Goal: Task Accomplishment & Management: Use online tool/utility

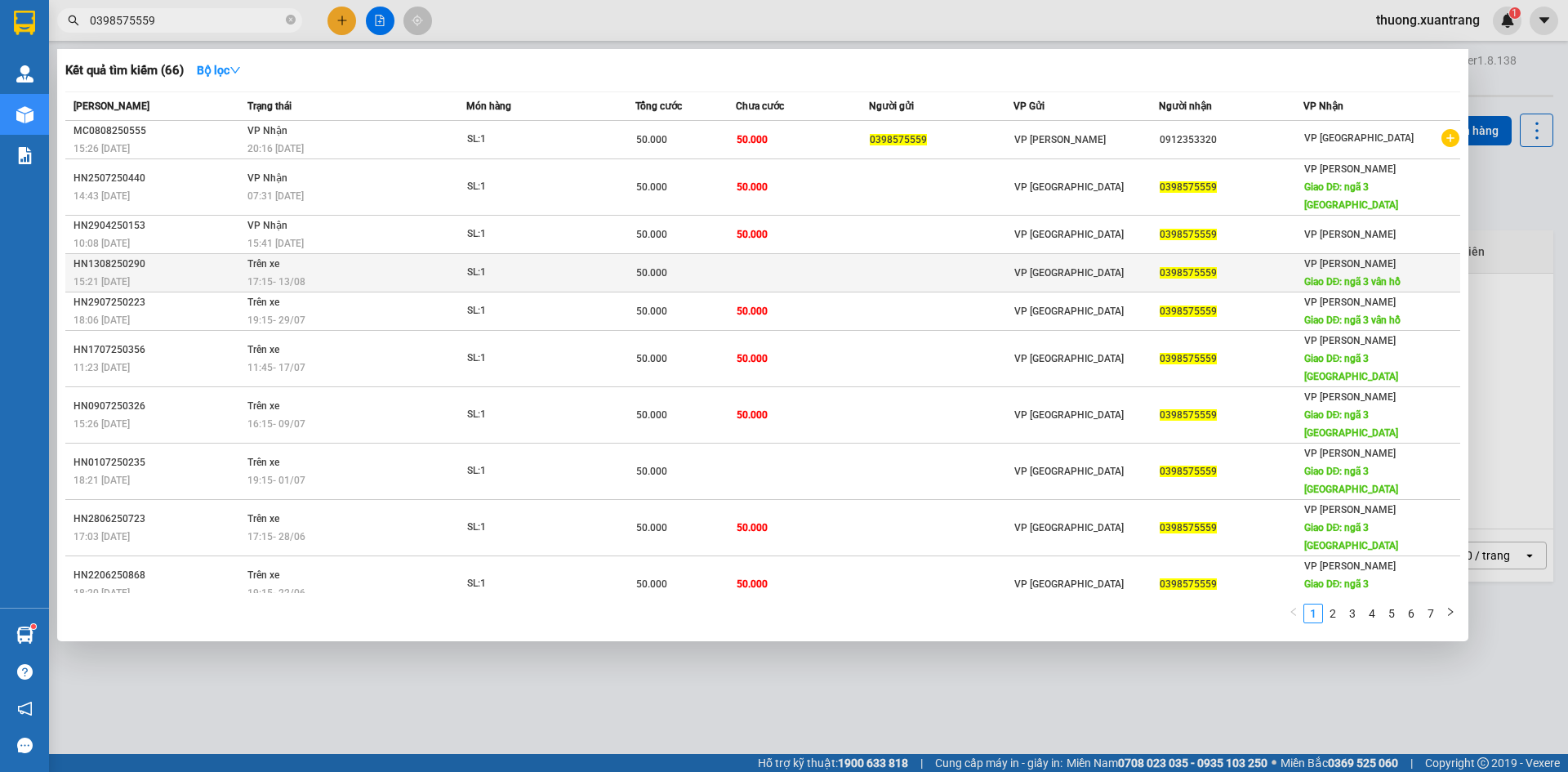
type input "0398575559"
click at [457, 273] on div "17:15 [DATE]" at bounding box center [357, 282] width 218 height 18
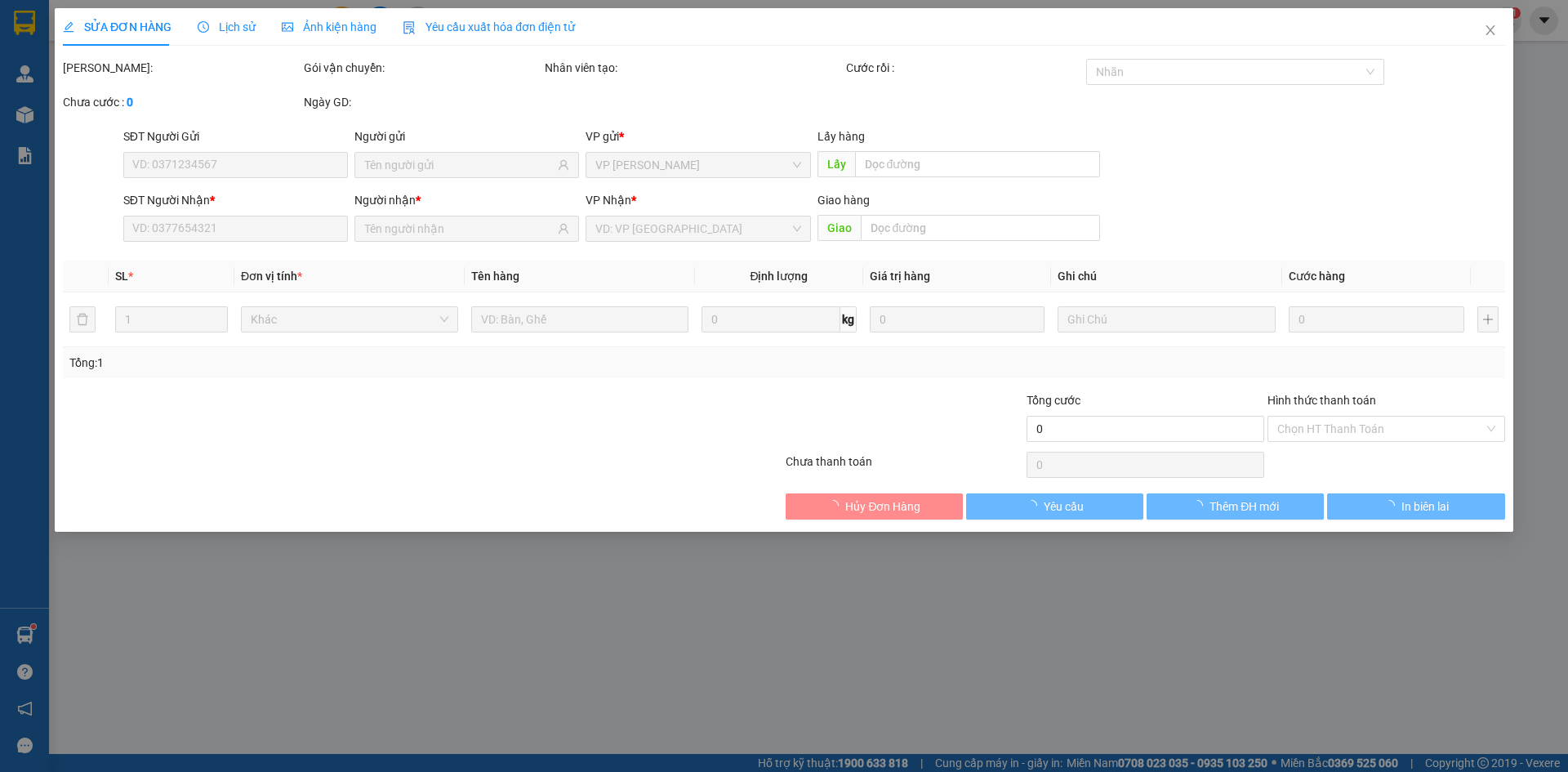
type input "0398575559"
type input "ngã 3 vân hồ"
type input "50.000"
type input "0"
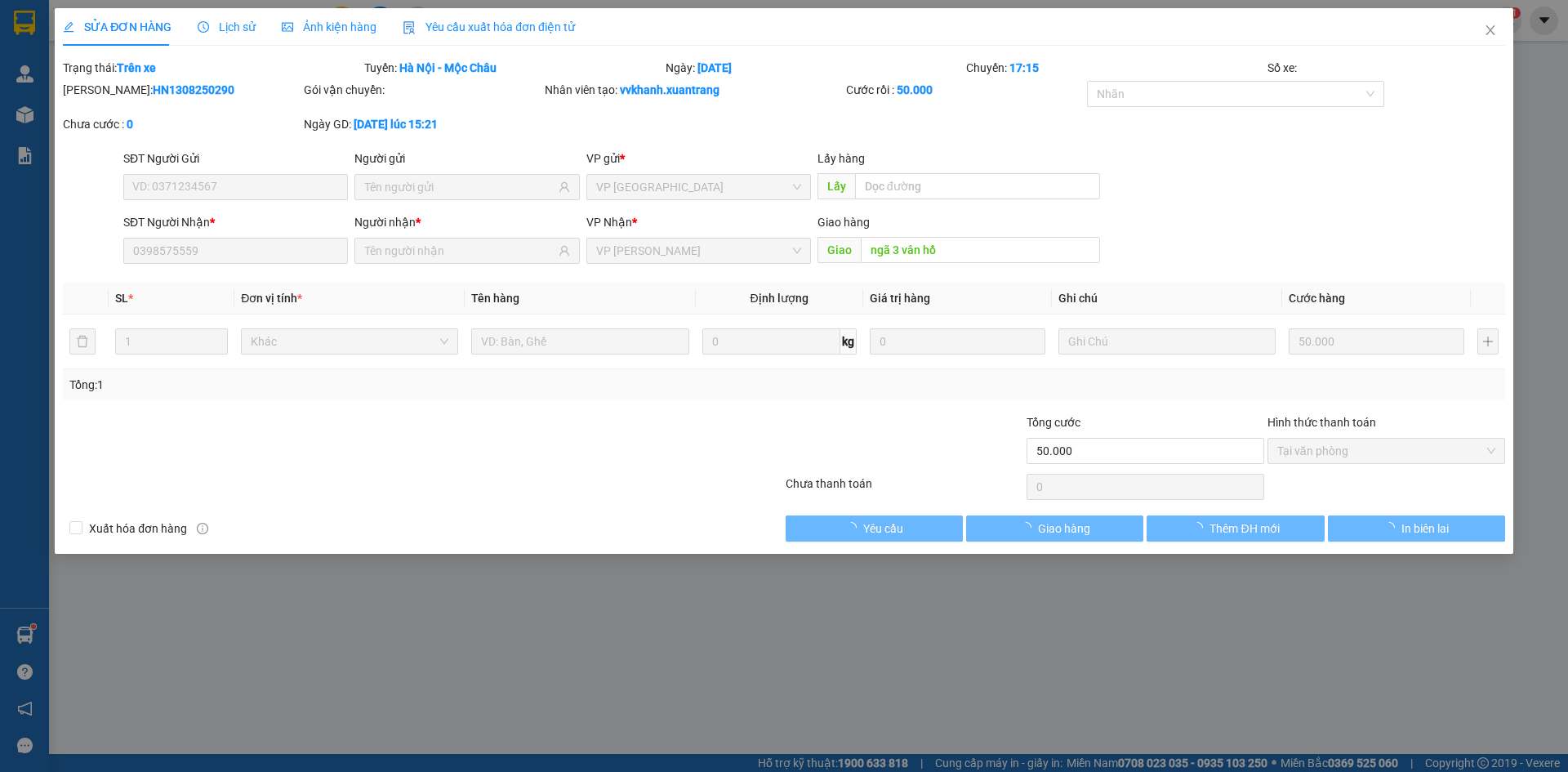
click at [344, 28] on span "Ảnh kiện hàng" at bounding box center [330, 27] width 95 height 13
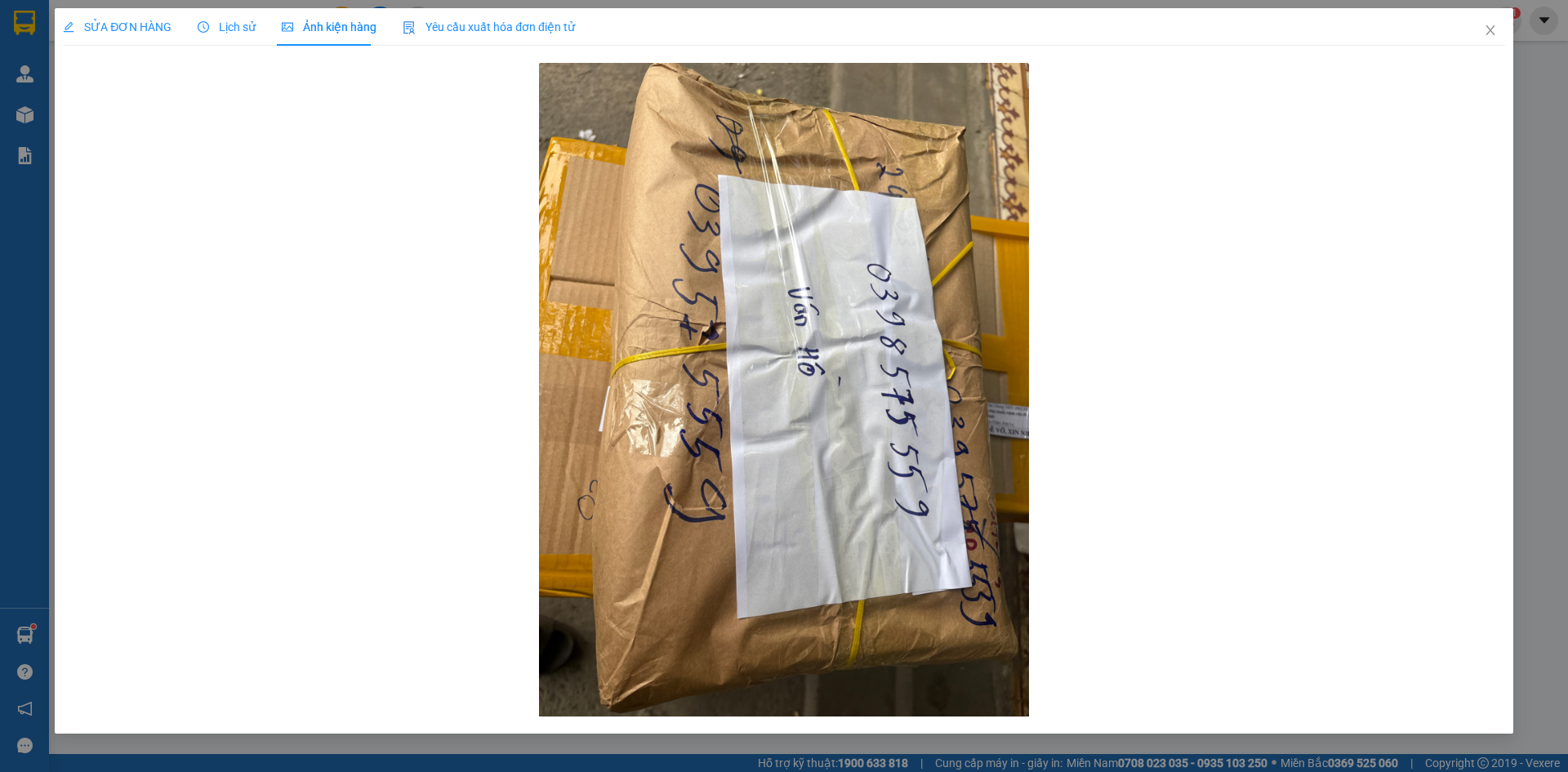
click at [241, 34] on span "Lịch sử" at bounding box center [226, 27] width 58 height 13
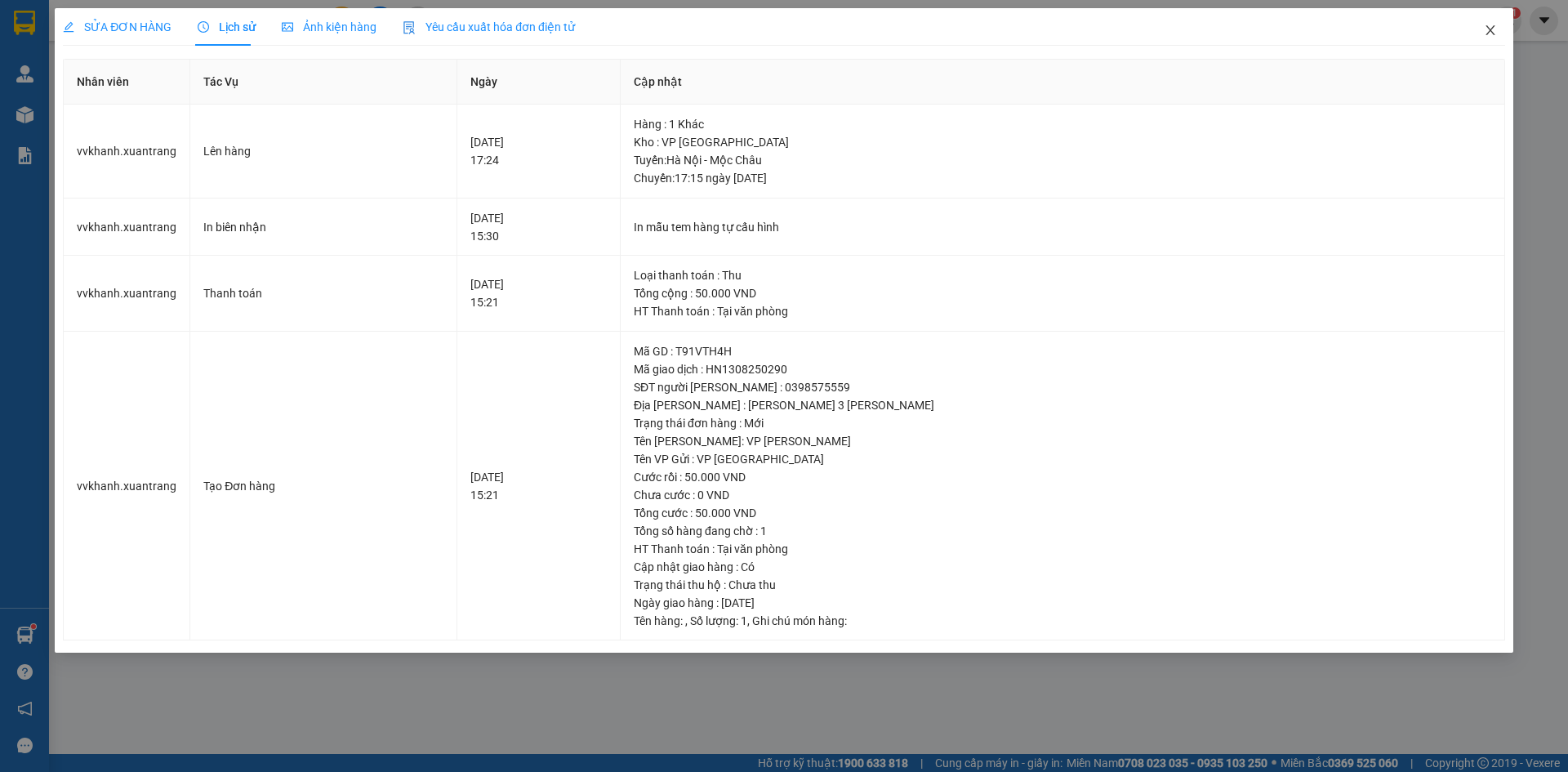
click at [1490, 34] on icon "close" at bounding box center [1491, 30] width 13 height 13
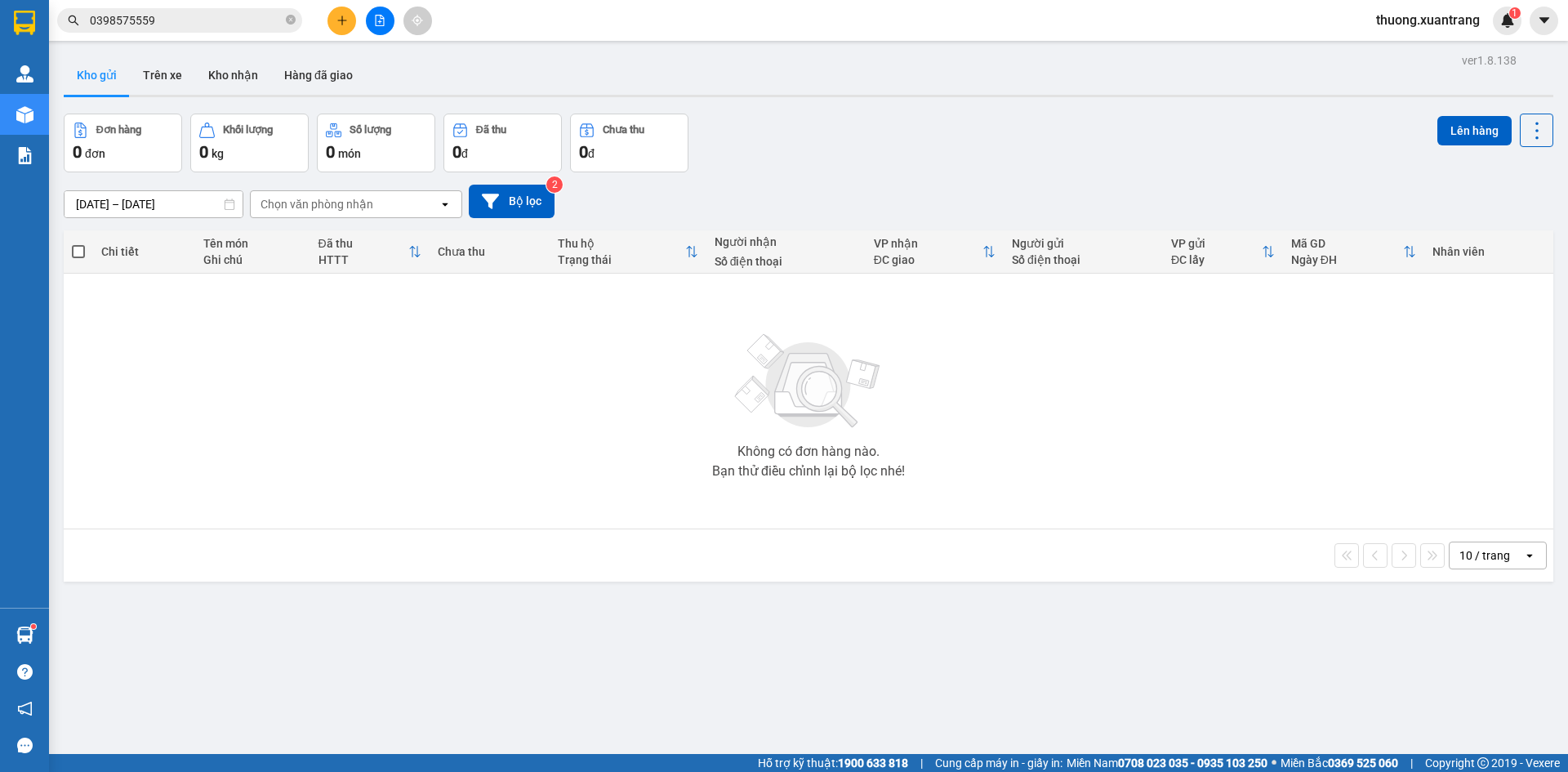
click at [243, 26] on input "0398575559" at bounding box center [186, 20] width 193 height 18
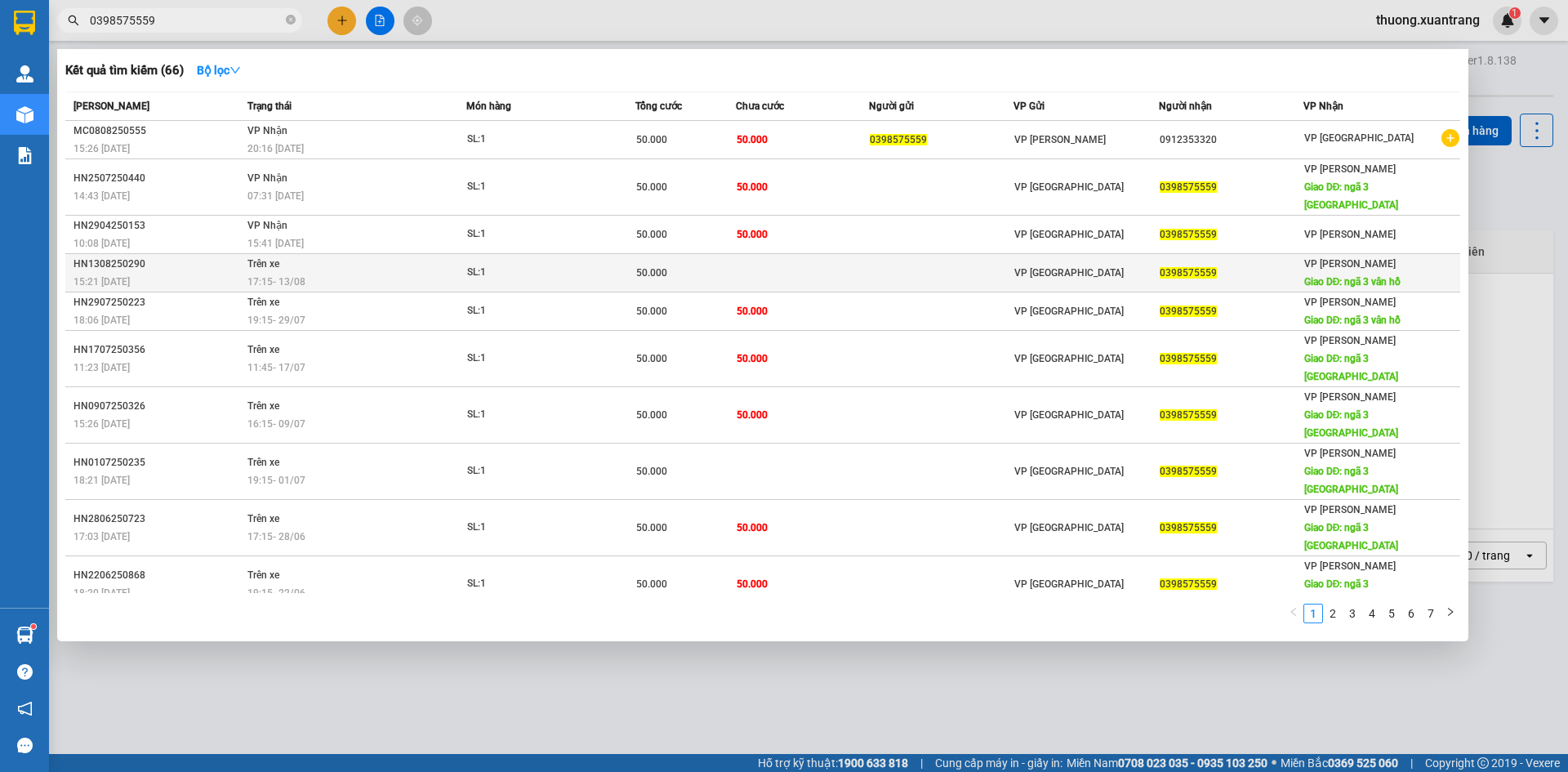
click at [715, 271] on td "50.000" at bounding box center [685, 273] width 101 height 39
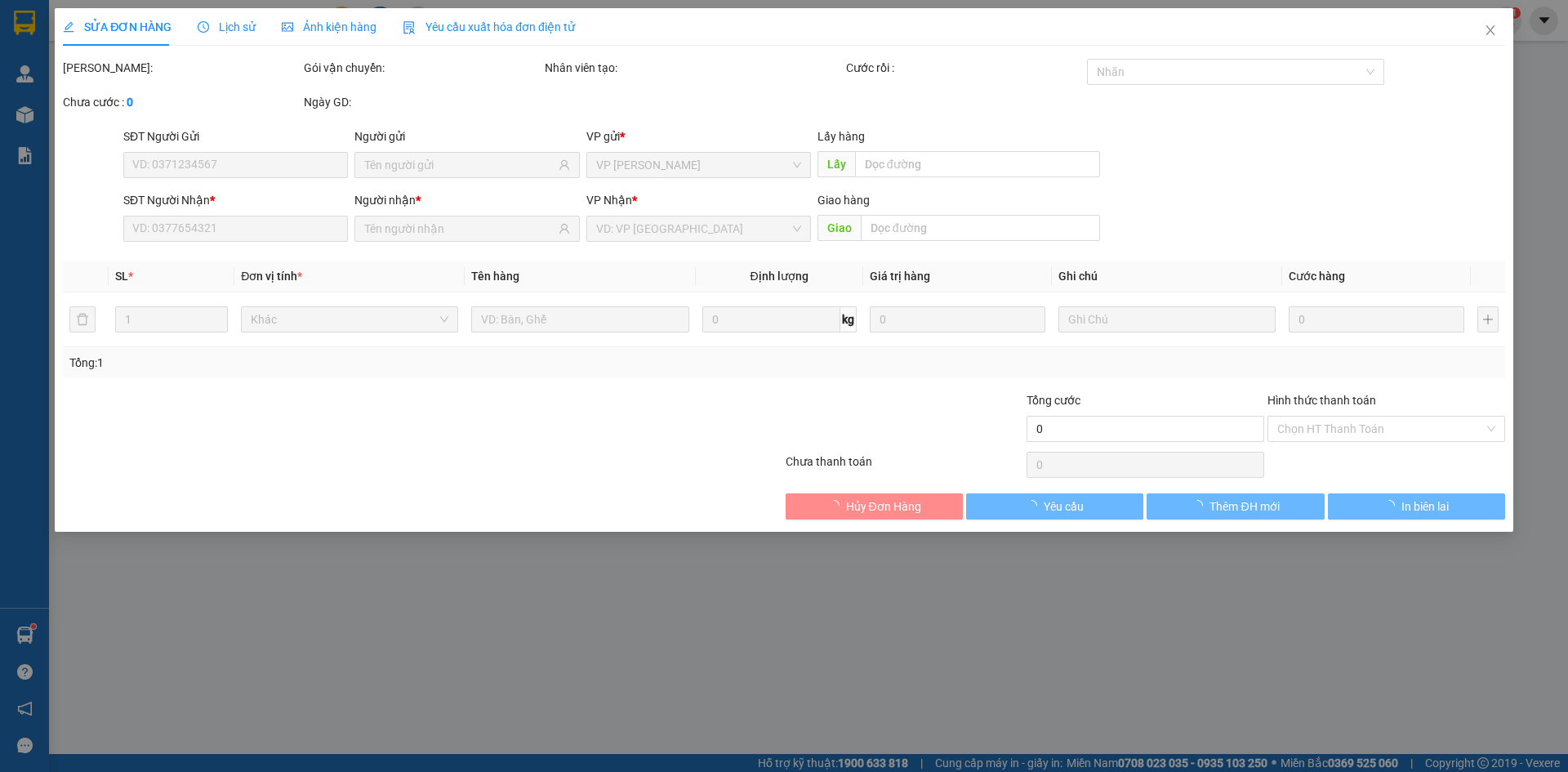
type input "0398575559"
type input "ngã 3 vân hồ"
type input "50.000"
type input "0"
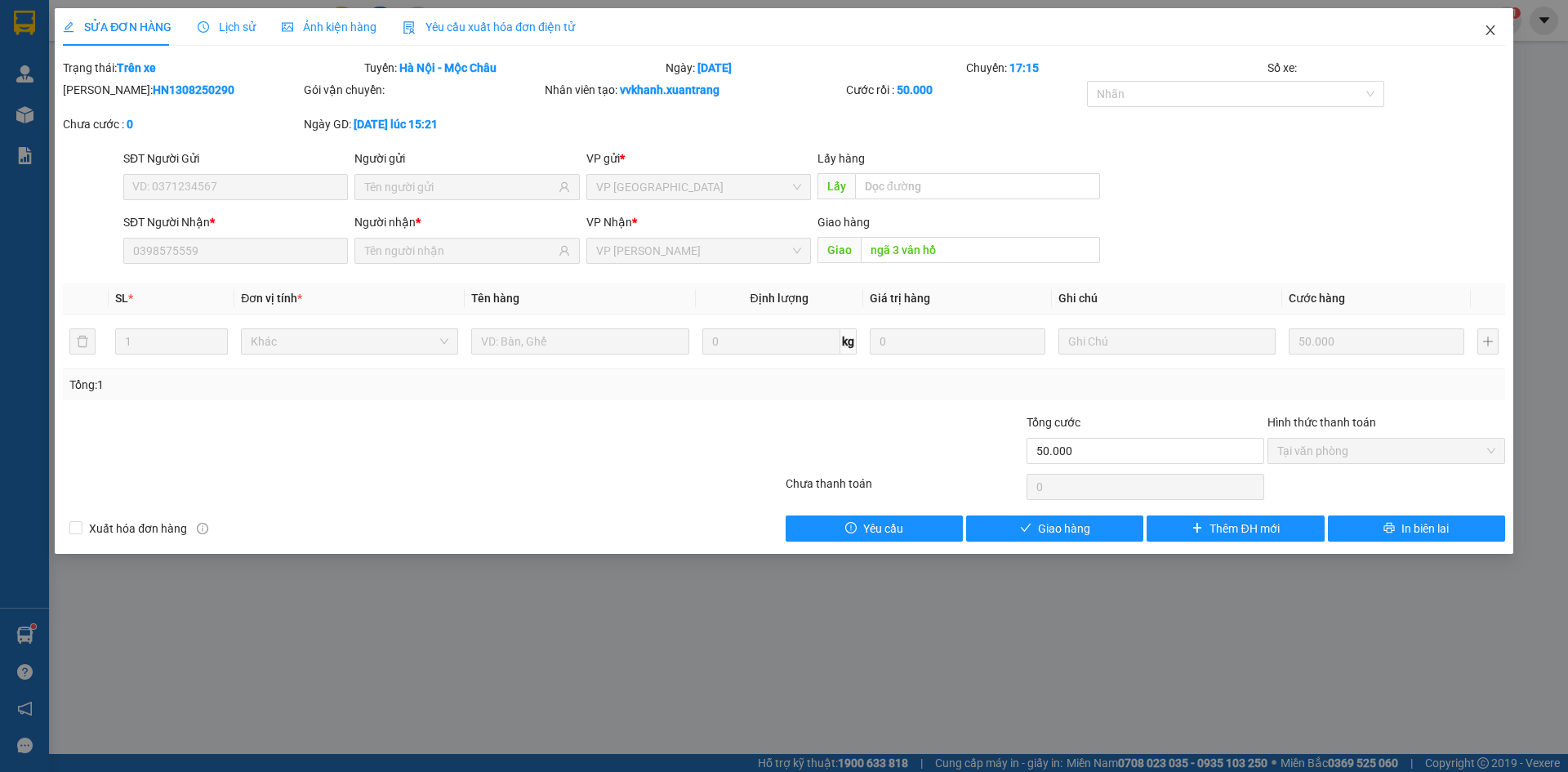
click at [1493, 32] on icon "close" at bounding box center [1491, 30] width 13 height 13
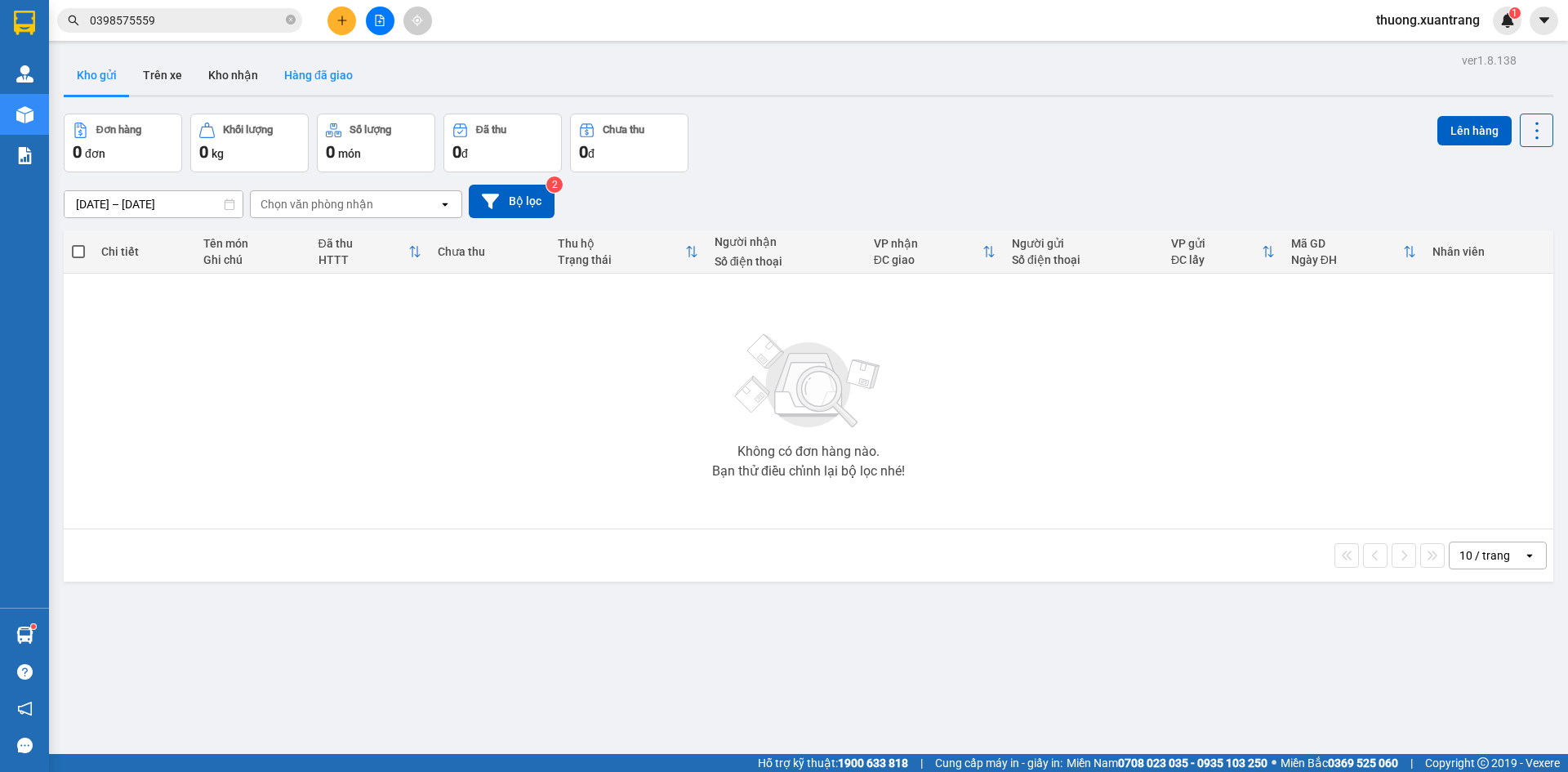
click at [319, 72] on button "Hàng đã giao" at bounding box center [319, 75] width 95 height 39
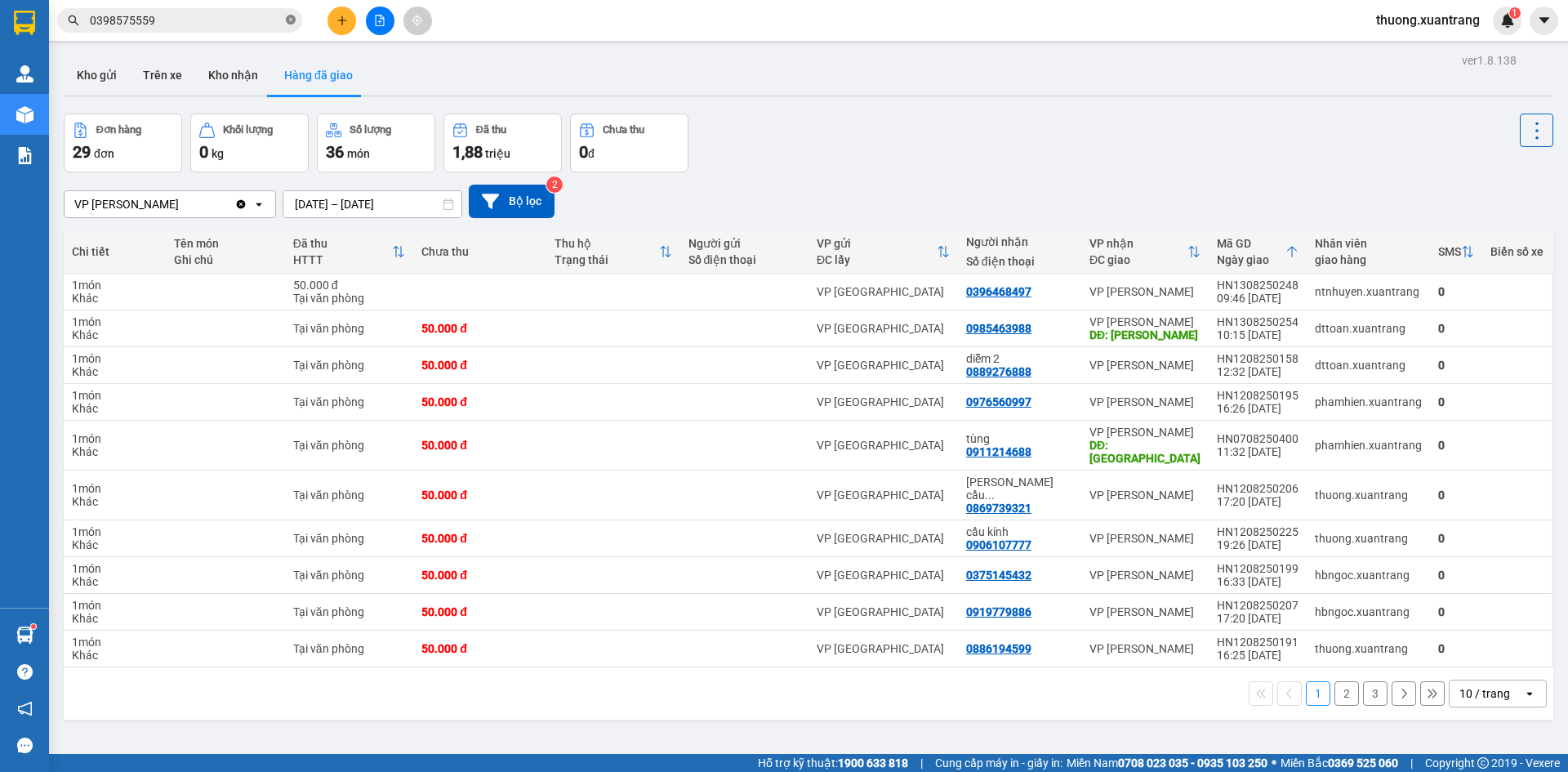
click at [293, 22] on icon "close-circle" at bounding box center [291, 20] width 10 height 10
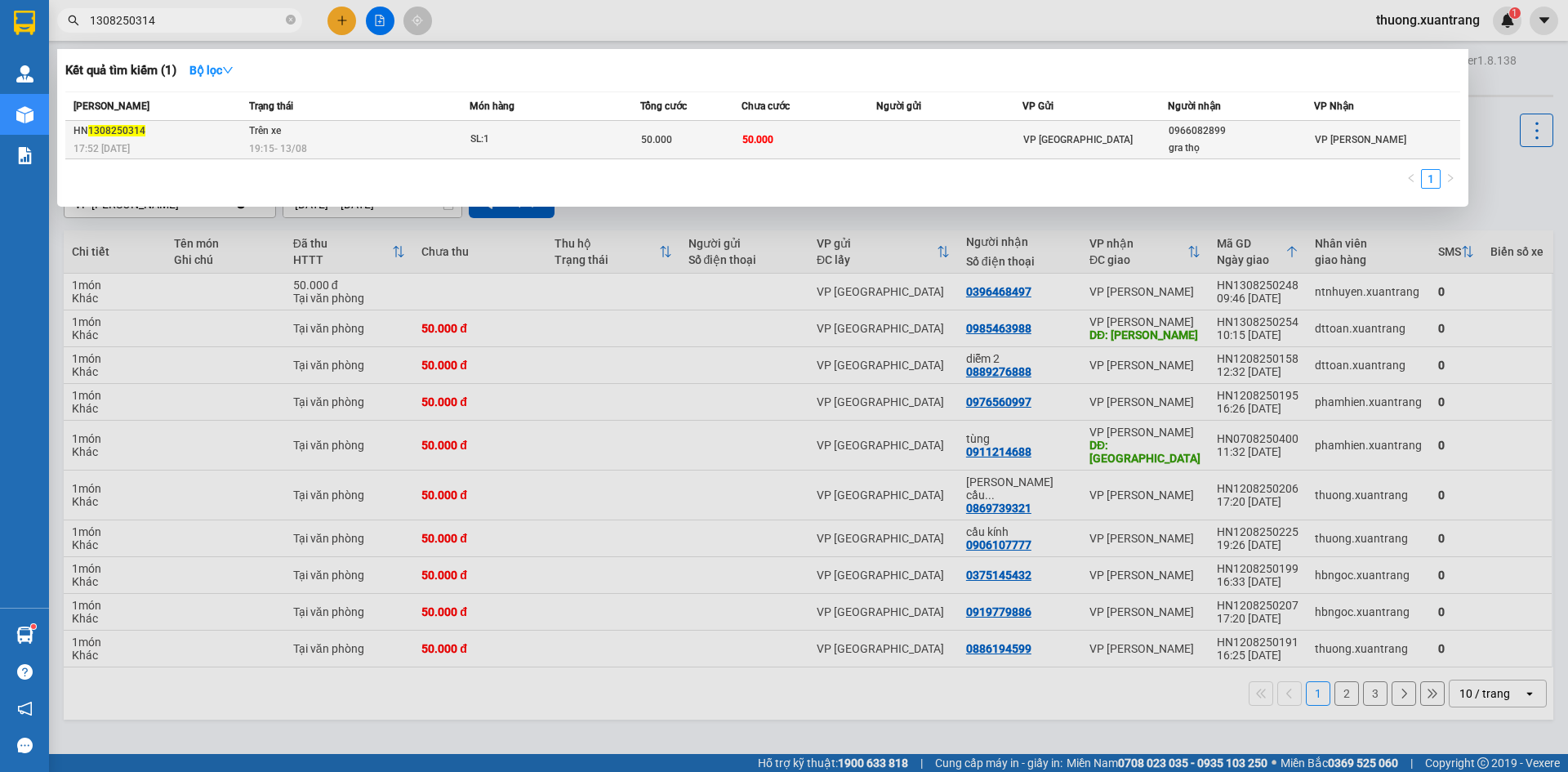
type input "1308250314"
click at [339, 140] on div "19:15 [DATE]" at bounding box center [359, 148] width 220 height 18
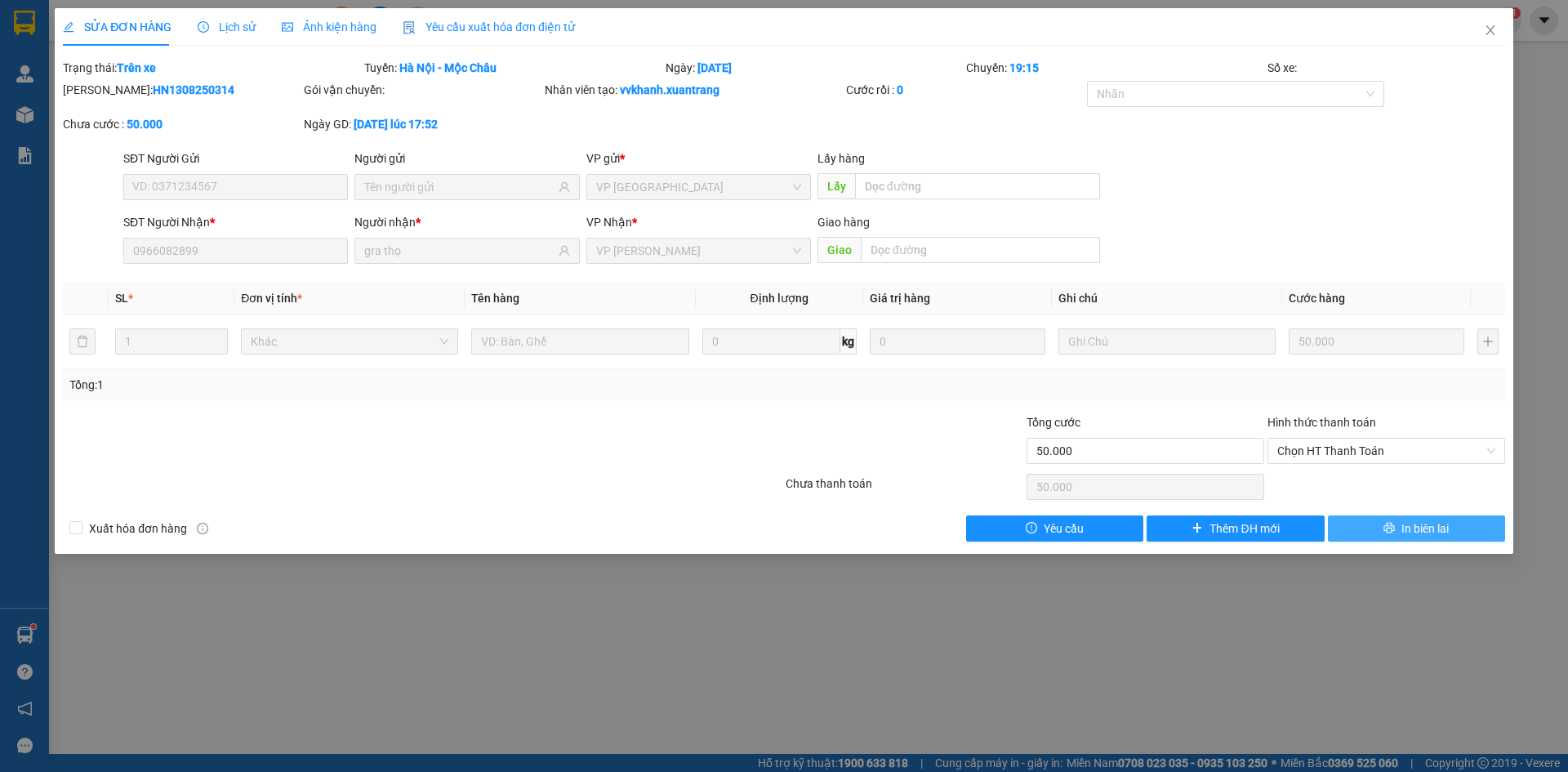
click at [1423, 525] on span "In biên lai" at bounding box center [1425, 529] width 48 height 18
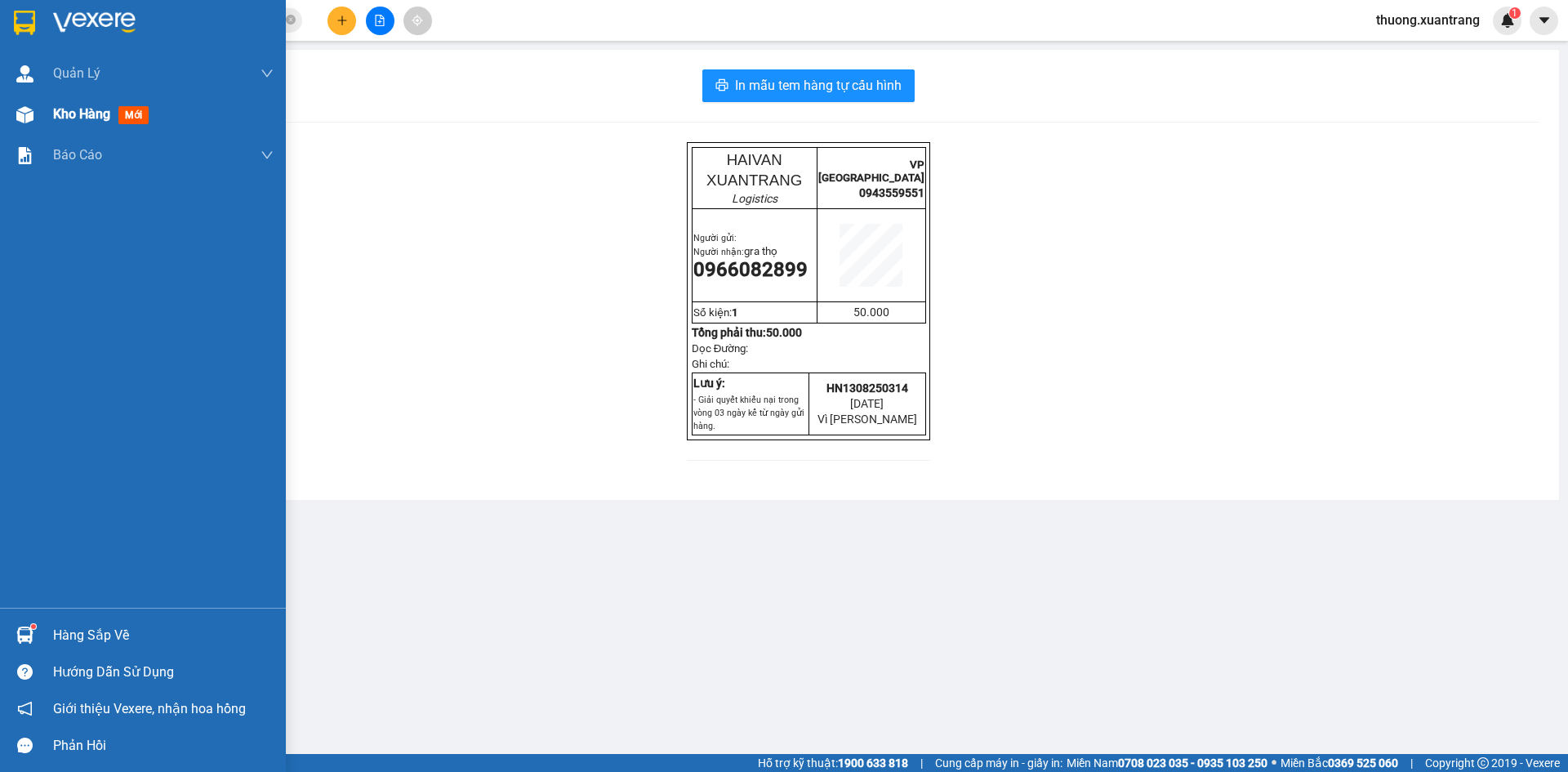
click at [66, 120] on span "Kho hàng" at bounding box center [82, 114] width 57 height 16
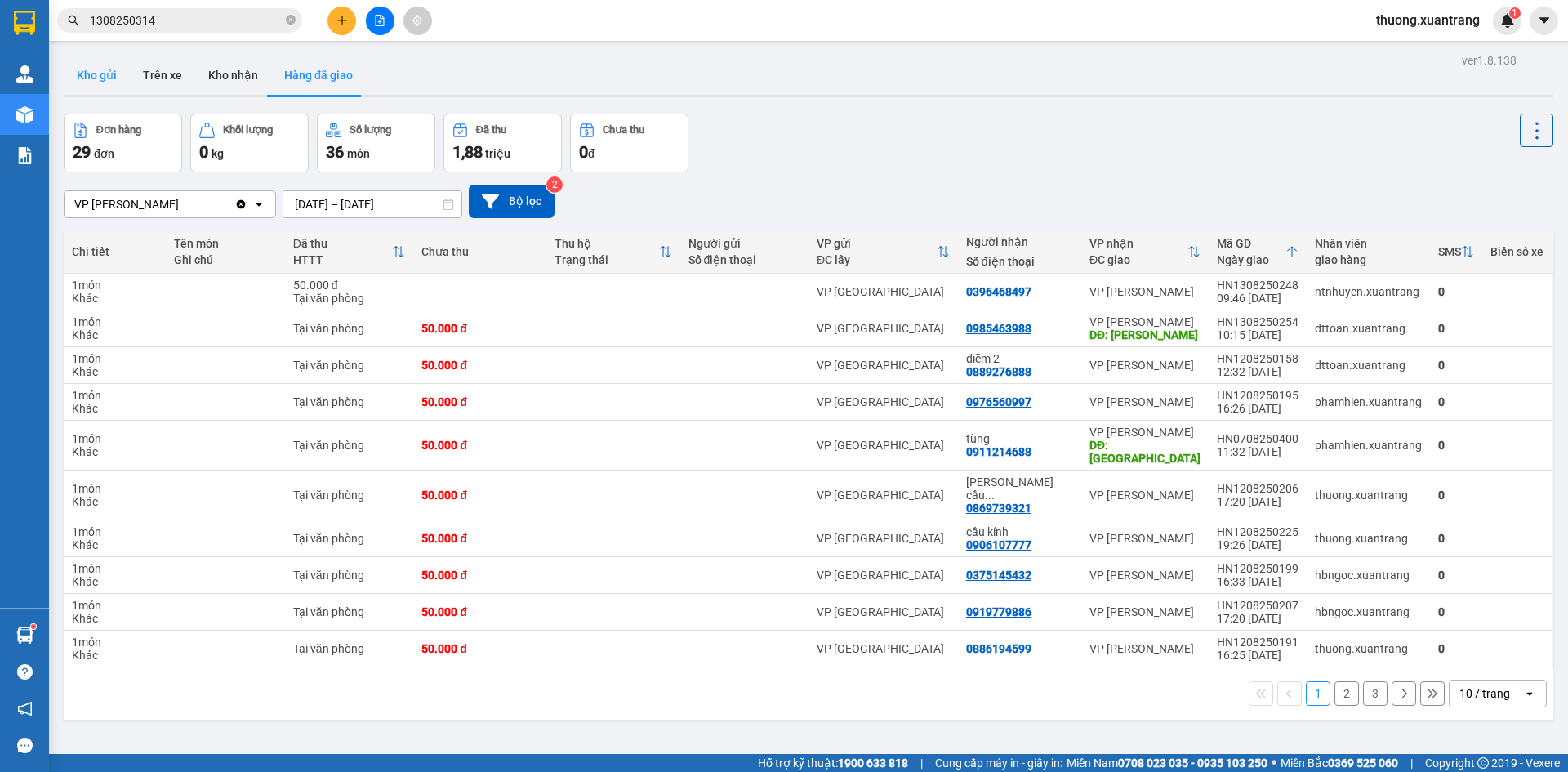
click at [101, 74] on button "Kho gửi" at bounding box center [97, 75] width 66 height 39
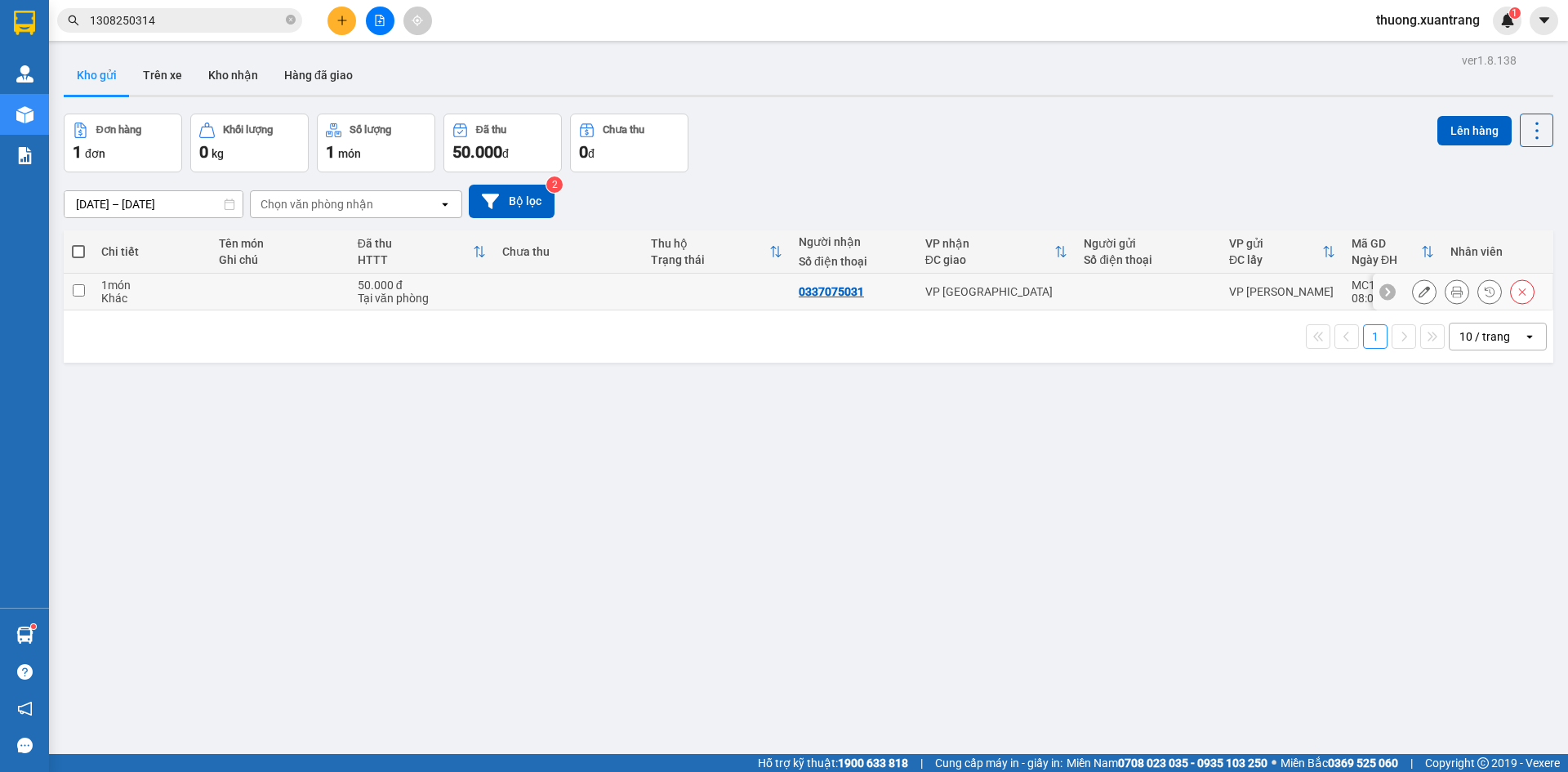
click at [1452, 293] on icon at bounding box center [1457, 292] width 11 height 11
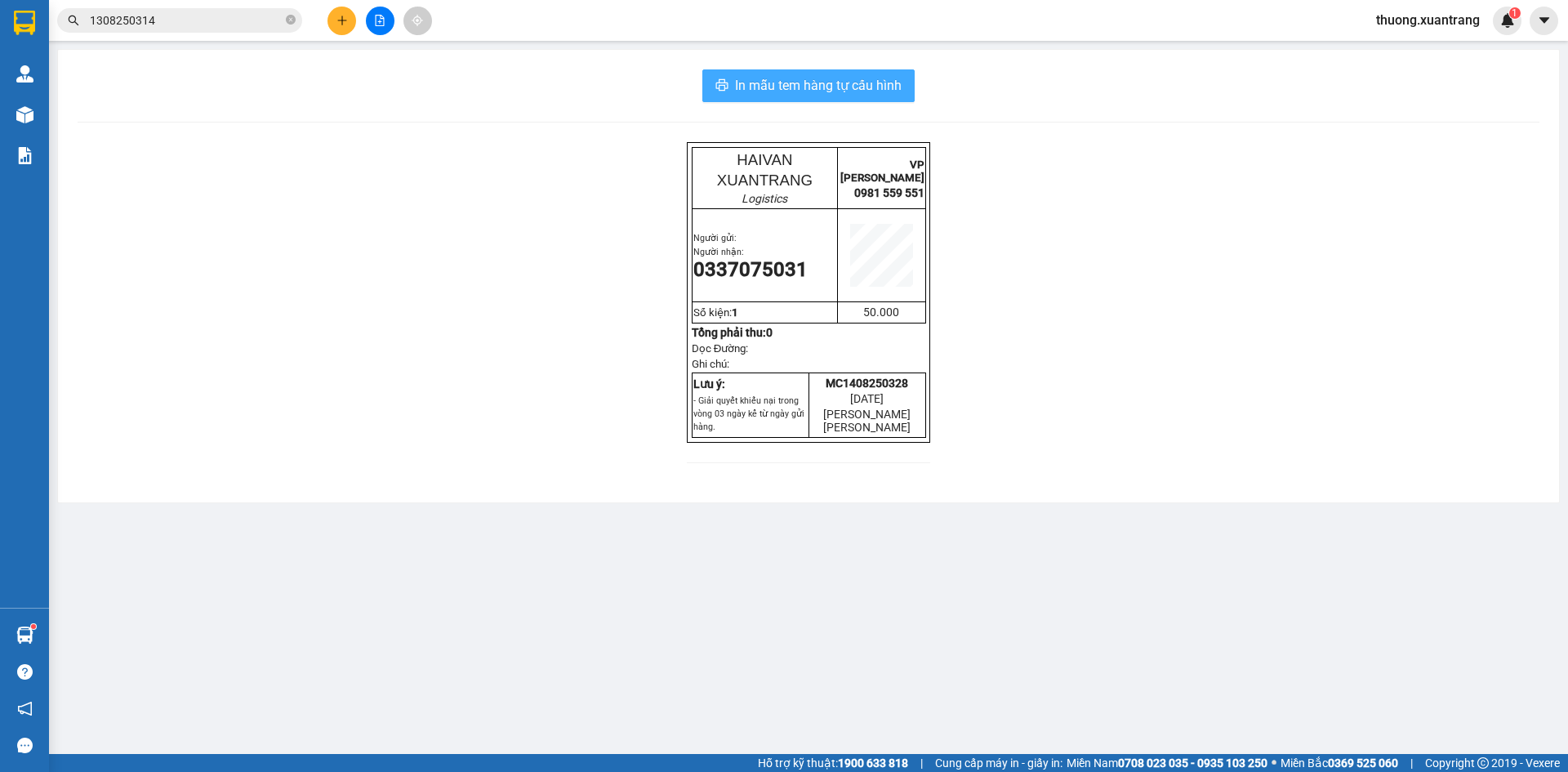
click at [812, 87] on span "In mẫu tem hàng tự cấu hình" at bounding box center [818, 85] width 166 height 20
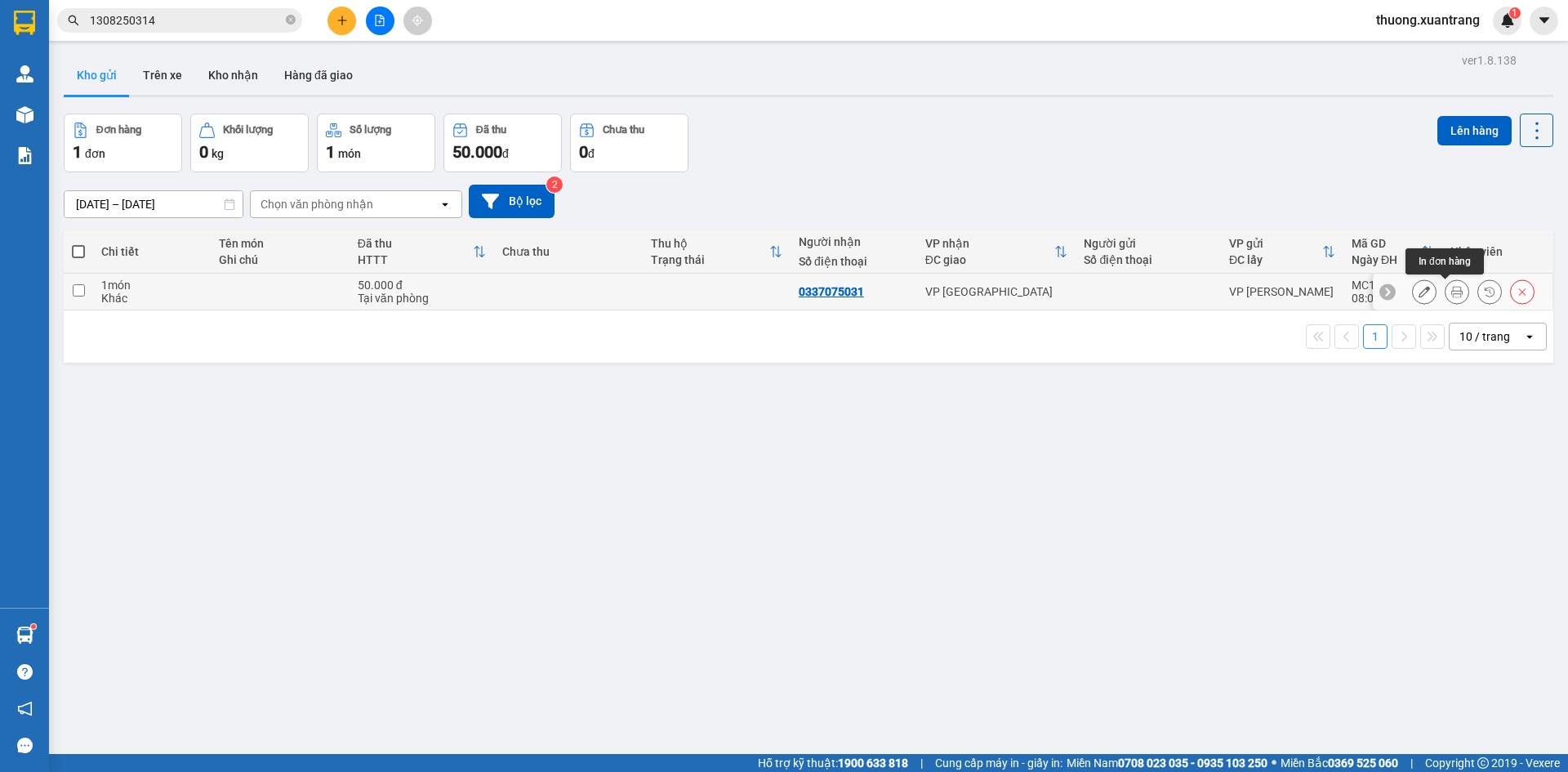
click at [1452, 289] on icon at bounding box center [1457, 292] width 11 height 11
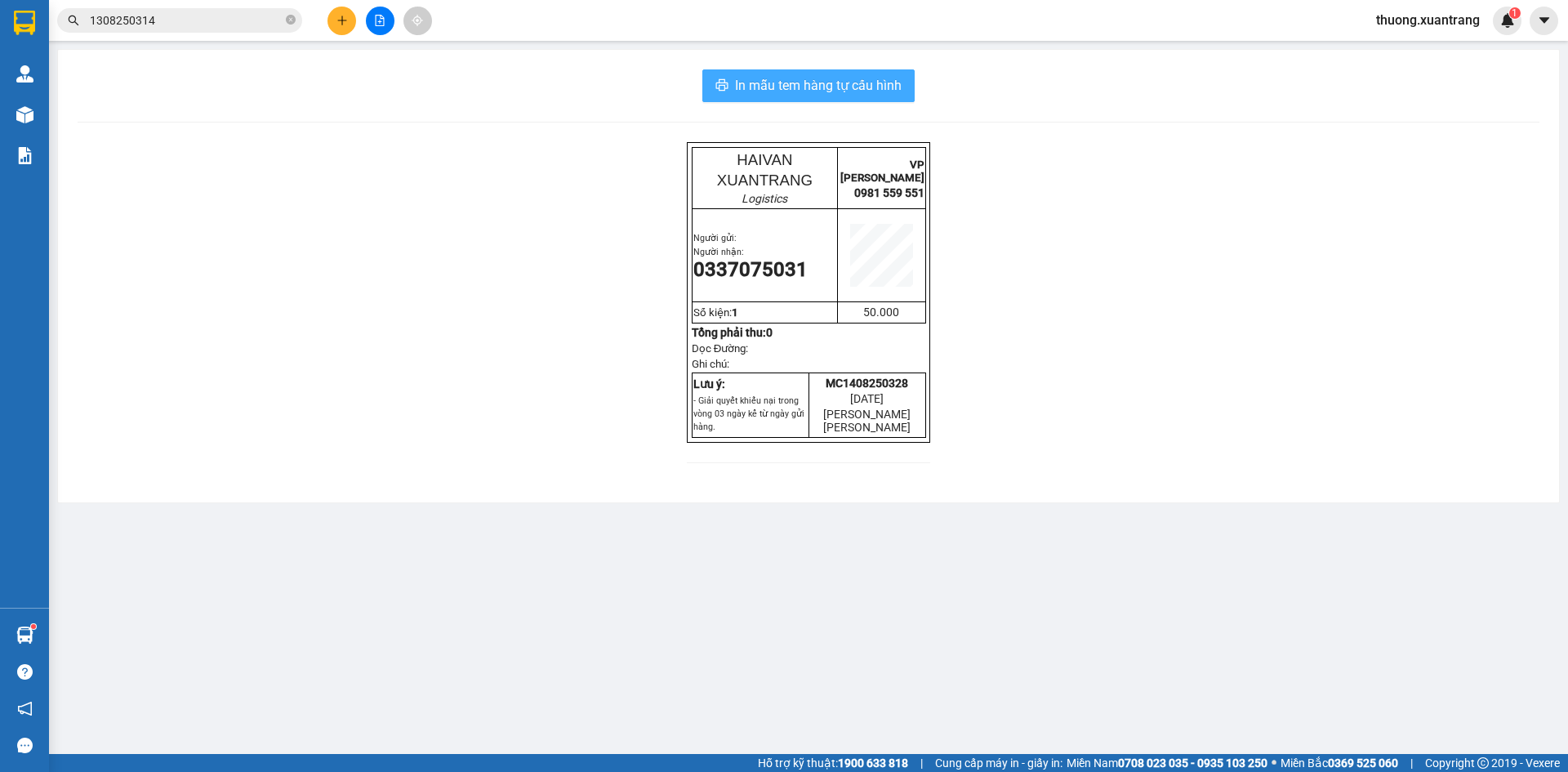
click at [881, 97] on button "In mẫu tem hàng tự cấu hình" at bounding box center [808, 86] width 212 height 33
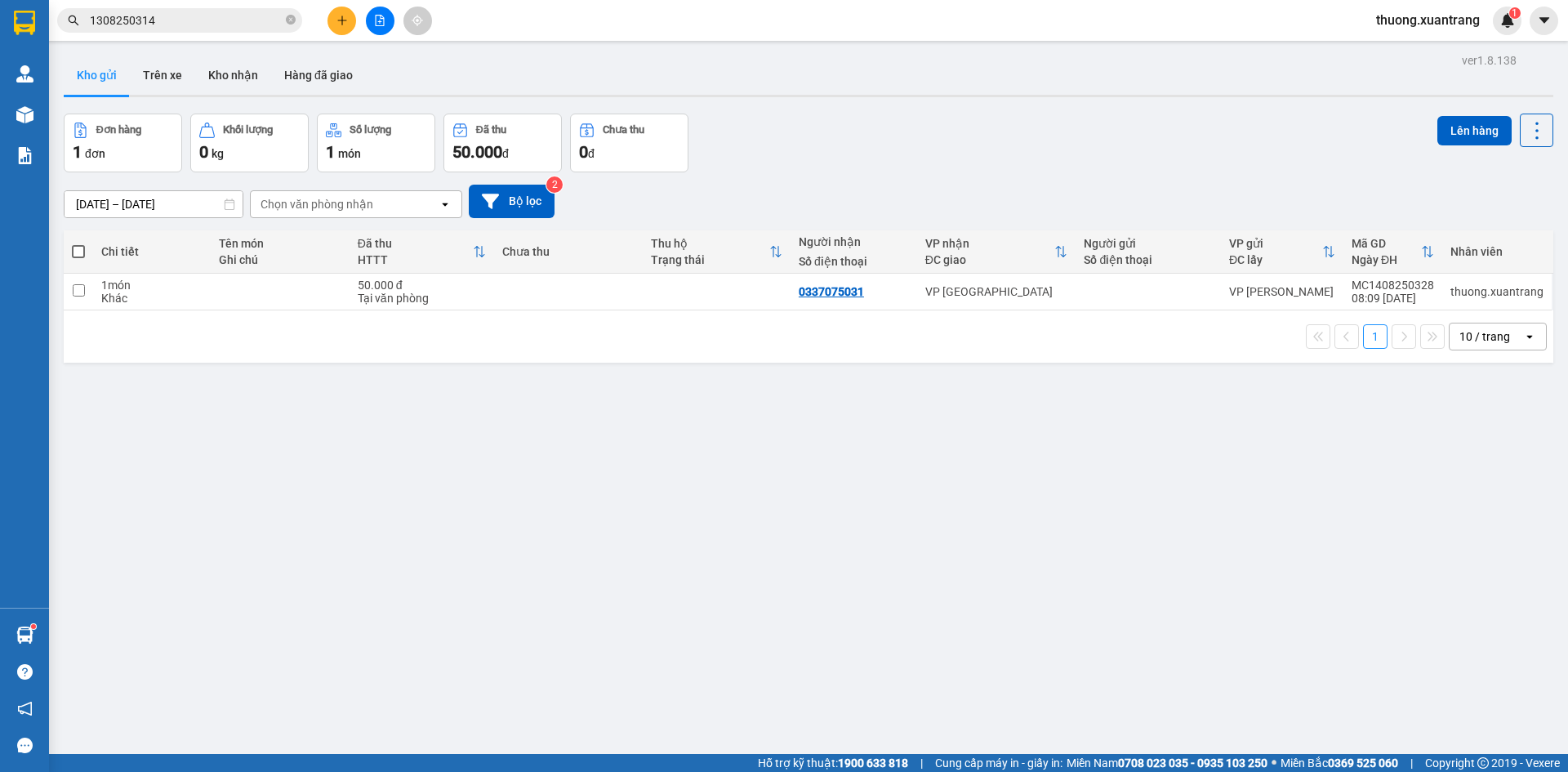
click at [233, 30] on span "1308250314" at bounding box center [180, 20] width 245 height 25
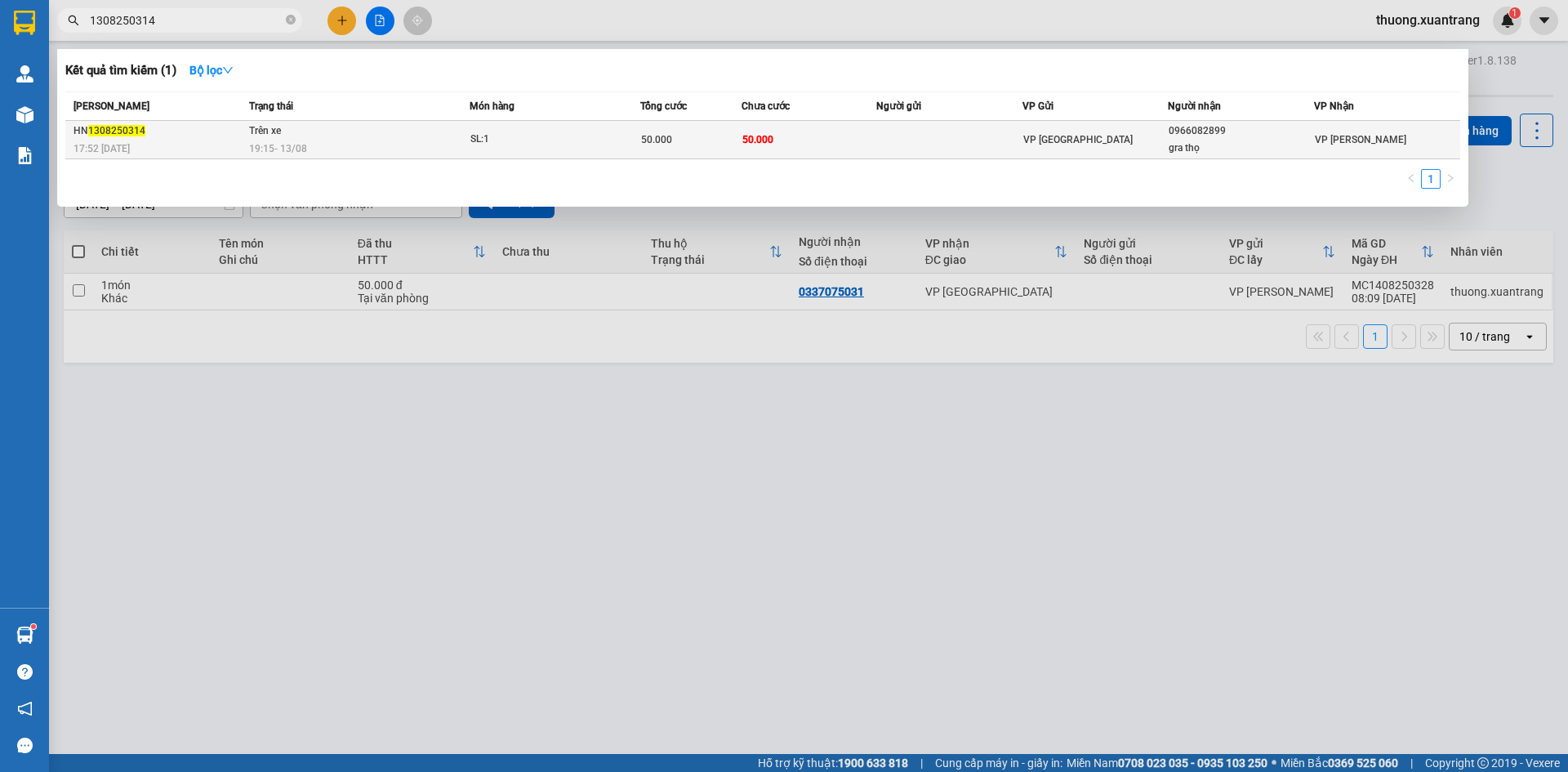
click at [402, 148] on div "19:15 [DATE]" at bounding box center [359, 148] width 220 height 18
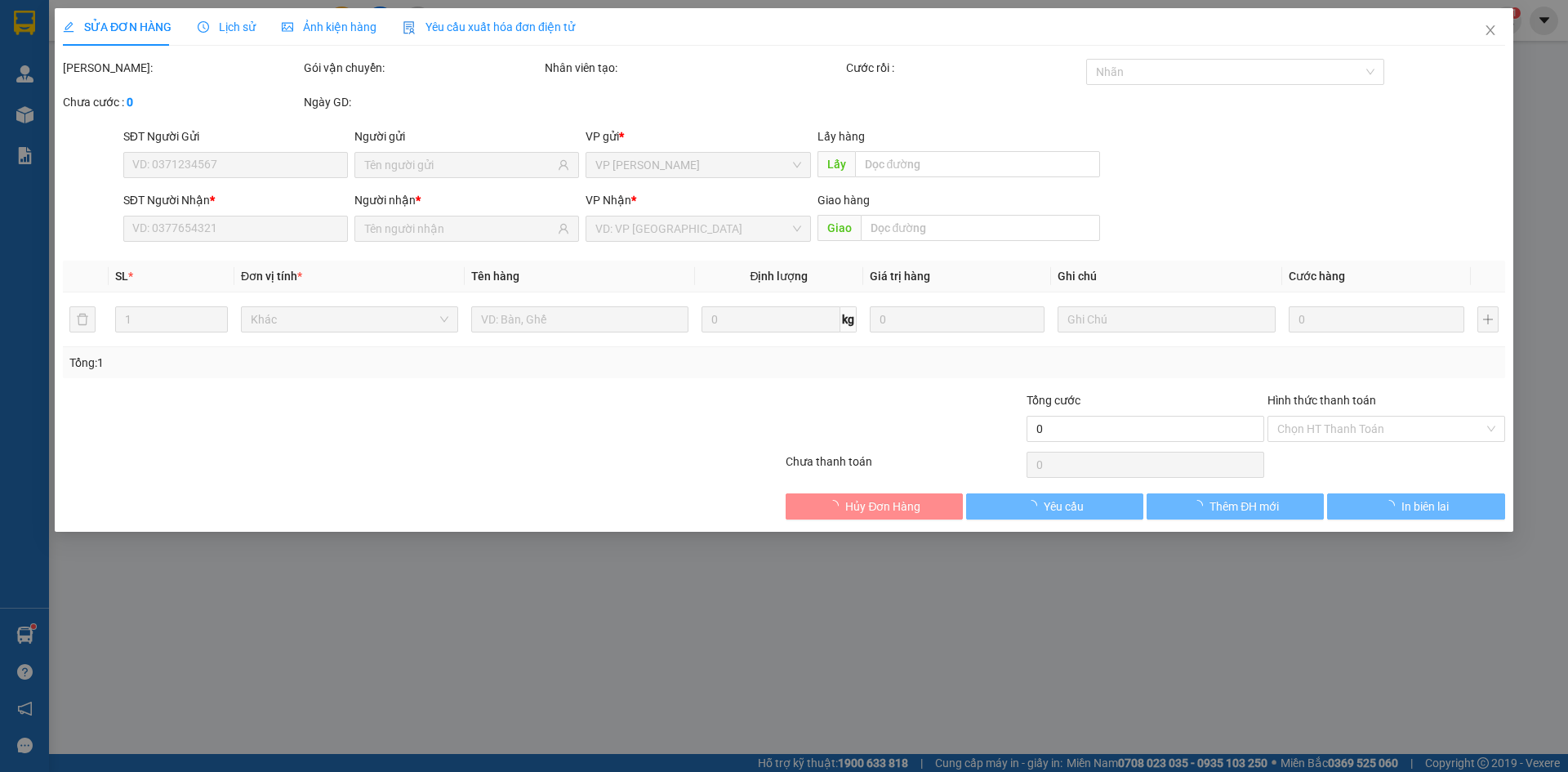
type input "0966082899"
type input "gra thọ"
type input "50.000"
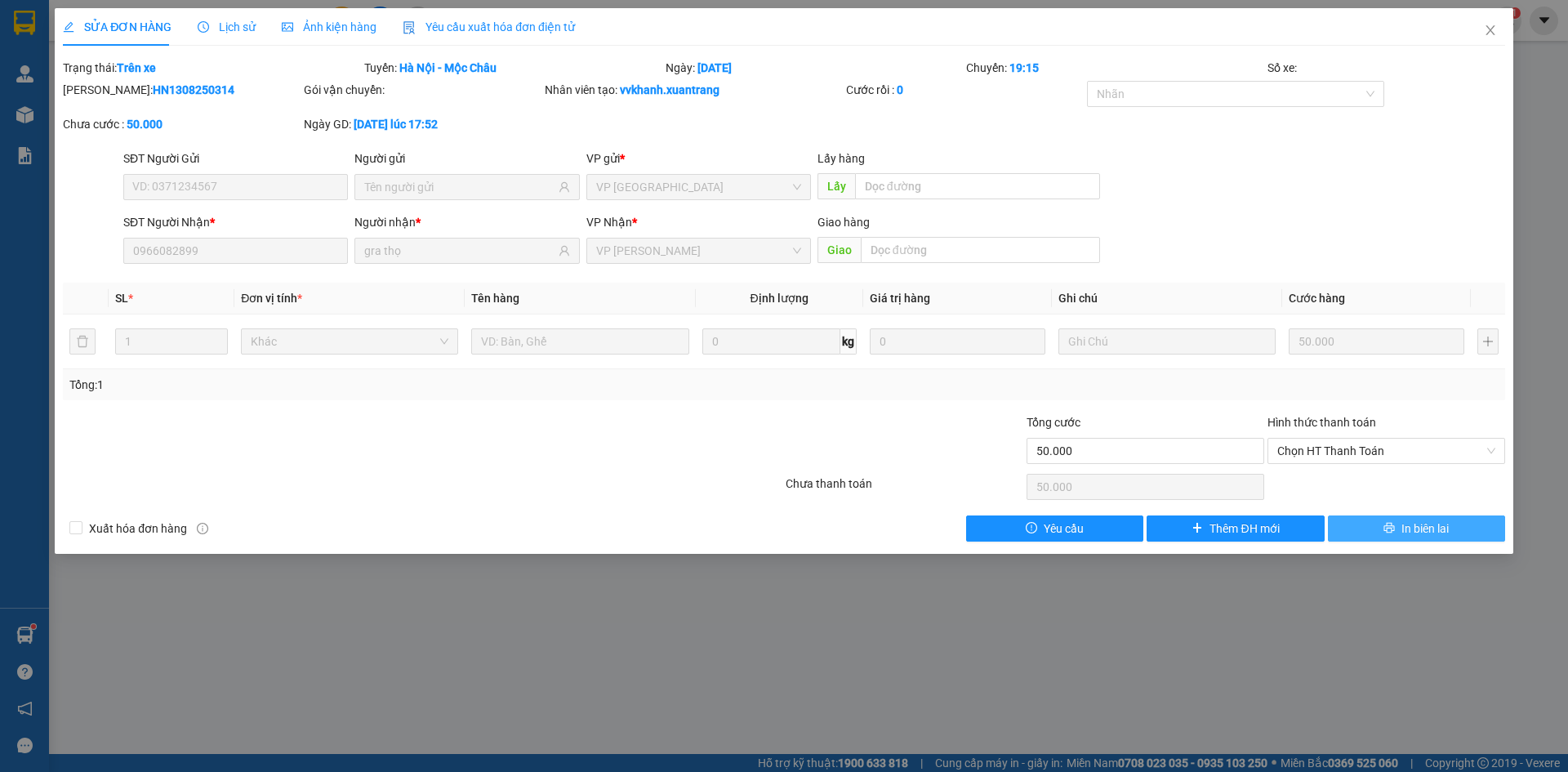
click at [1394, 530] on icon "printer" at bounding box center [1389, 528] width 11 height 11
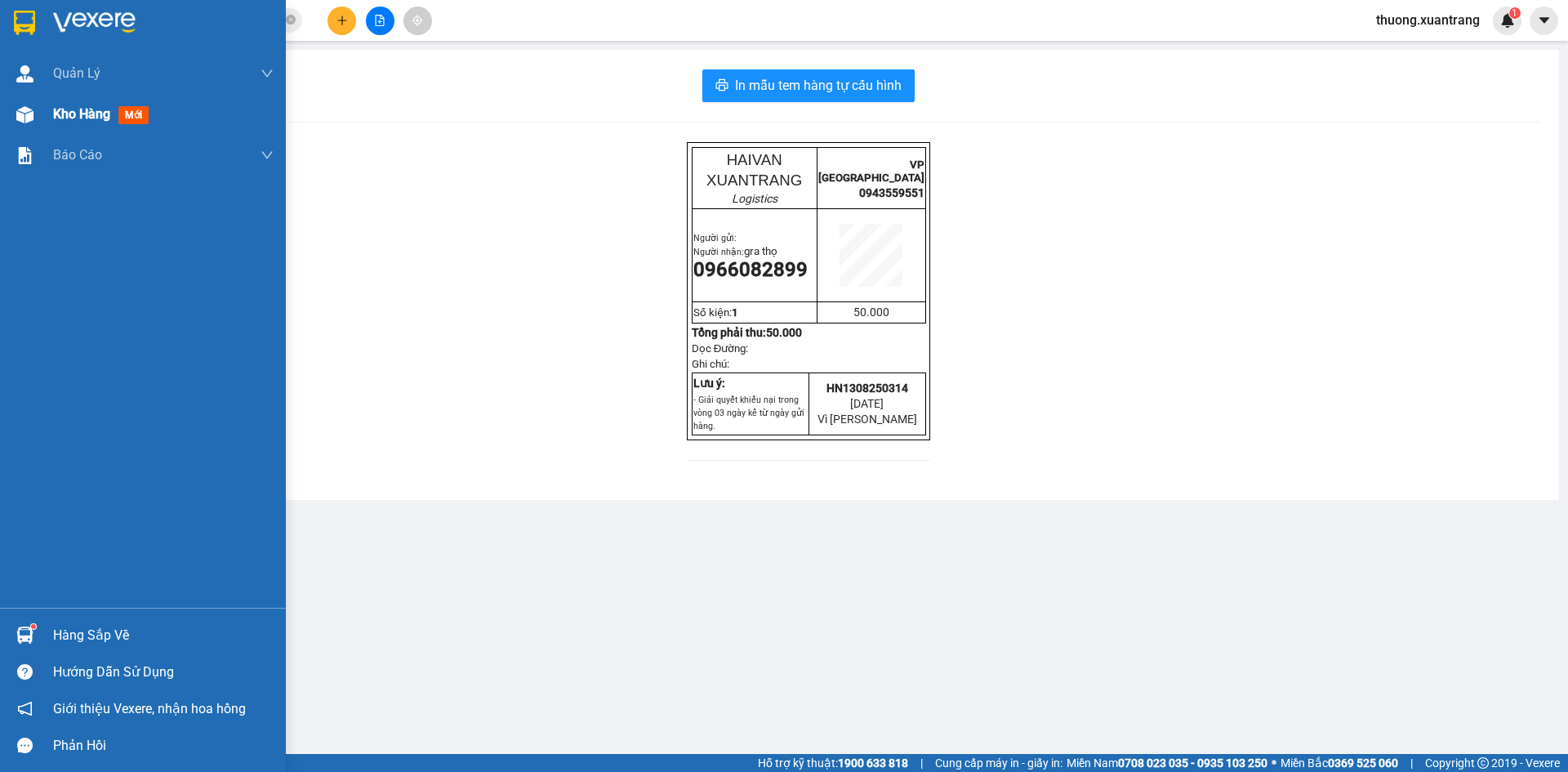
click at [15, 111] on div at bounding box center [25, 115] width 29 height 29
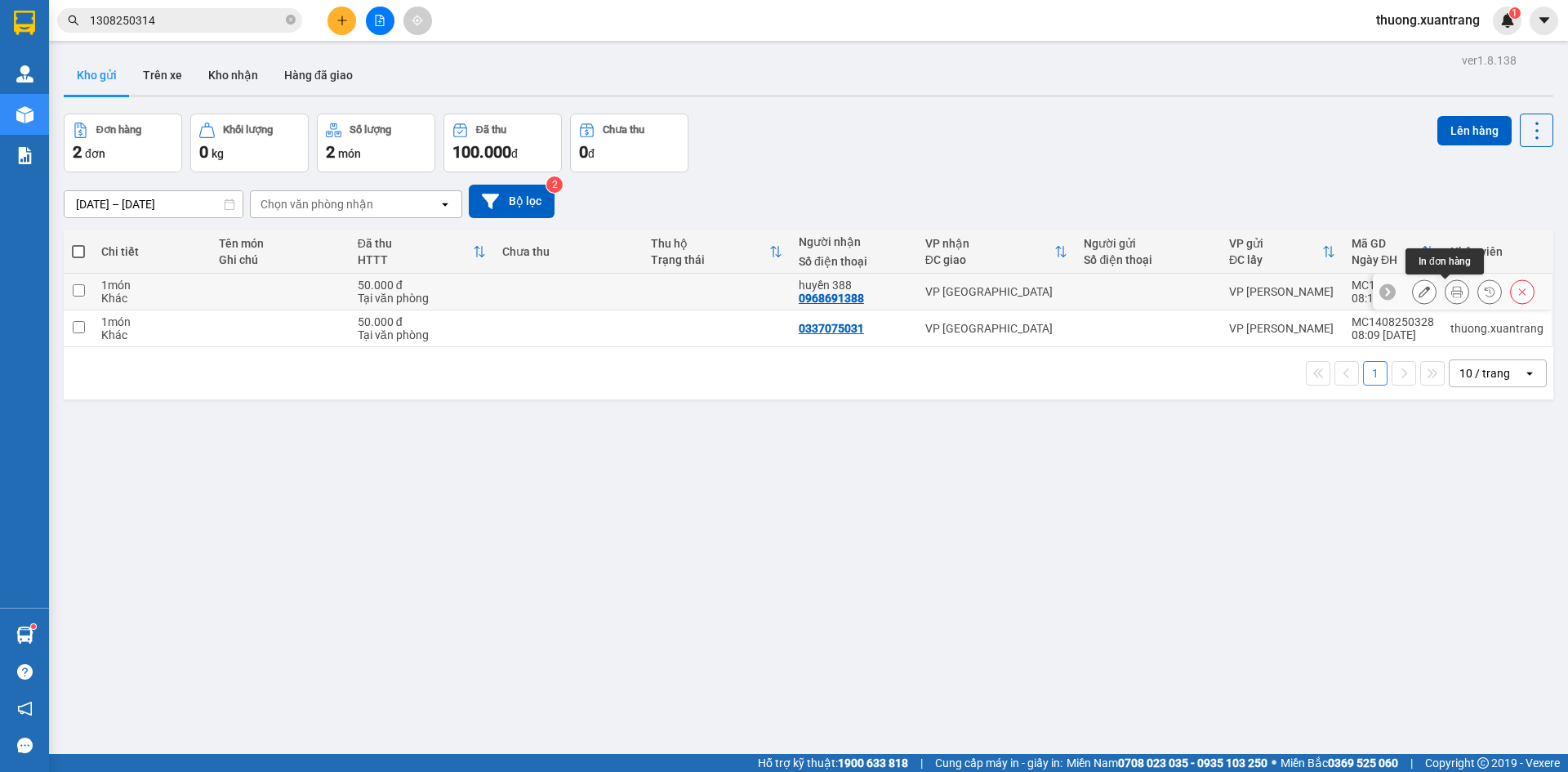
click at [1452, 296] on icon at bounding box center [1457, 292] width 11 height 11
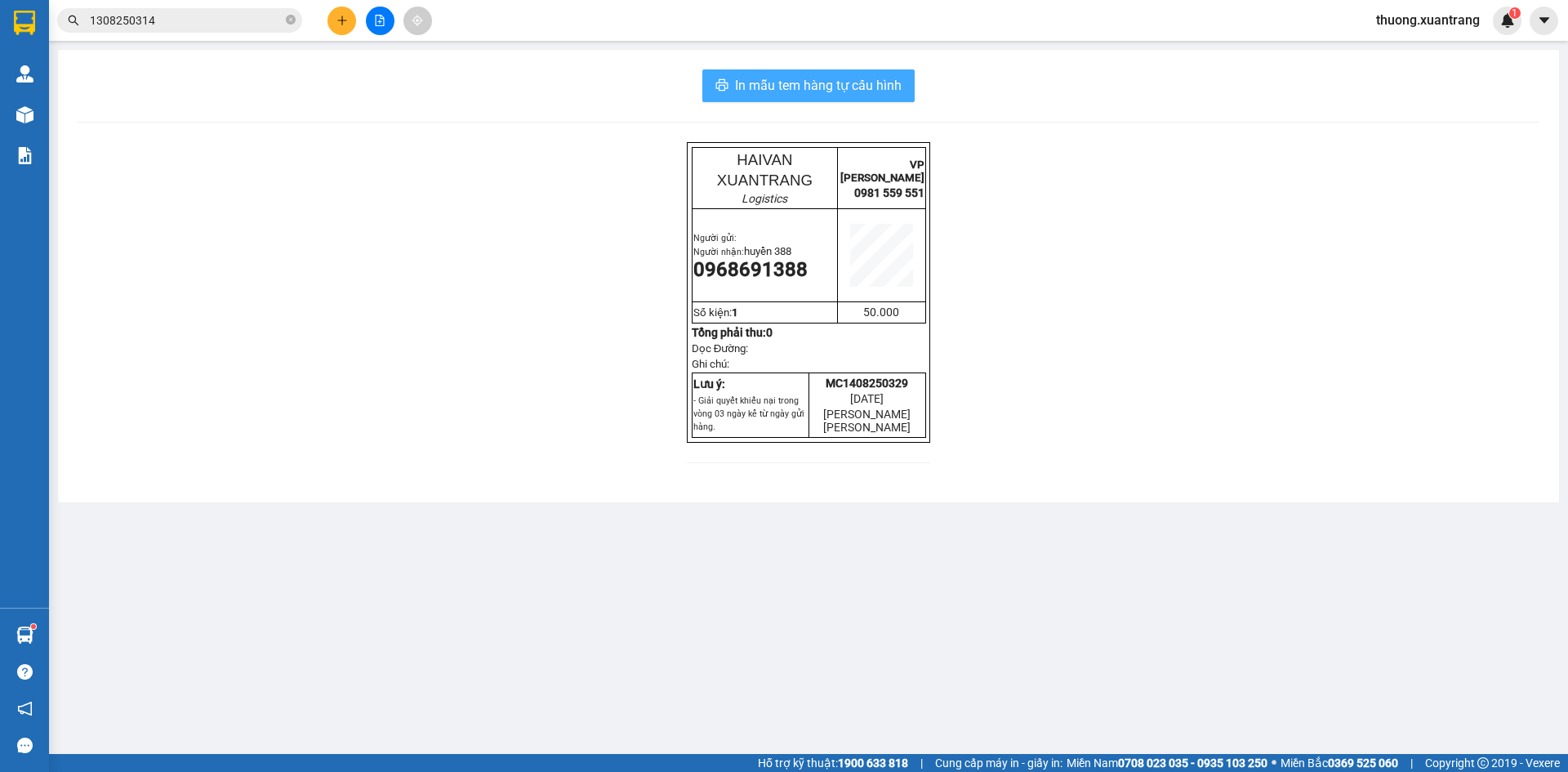
click at [823, 80] on span "In mẫu tem hàng tự cấu hình" at bounding box center [818, 85] width 166 height 20
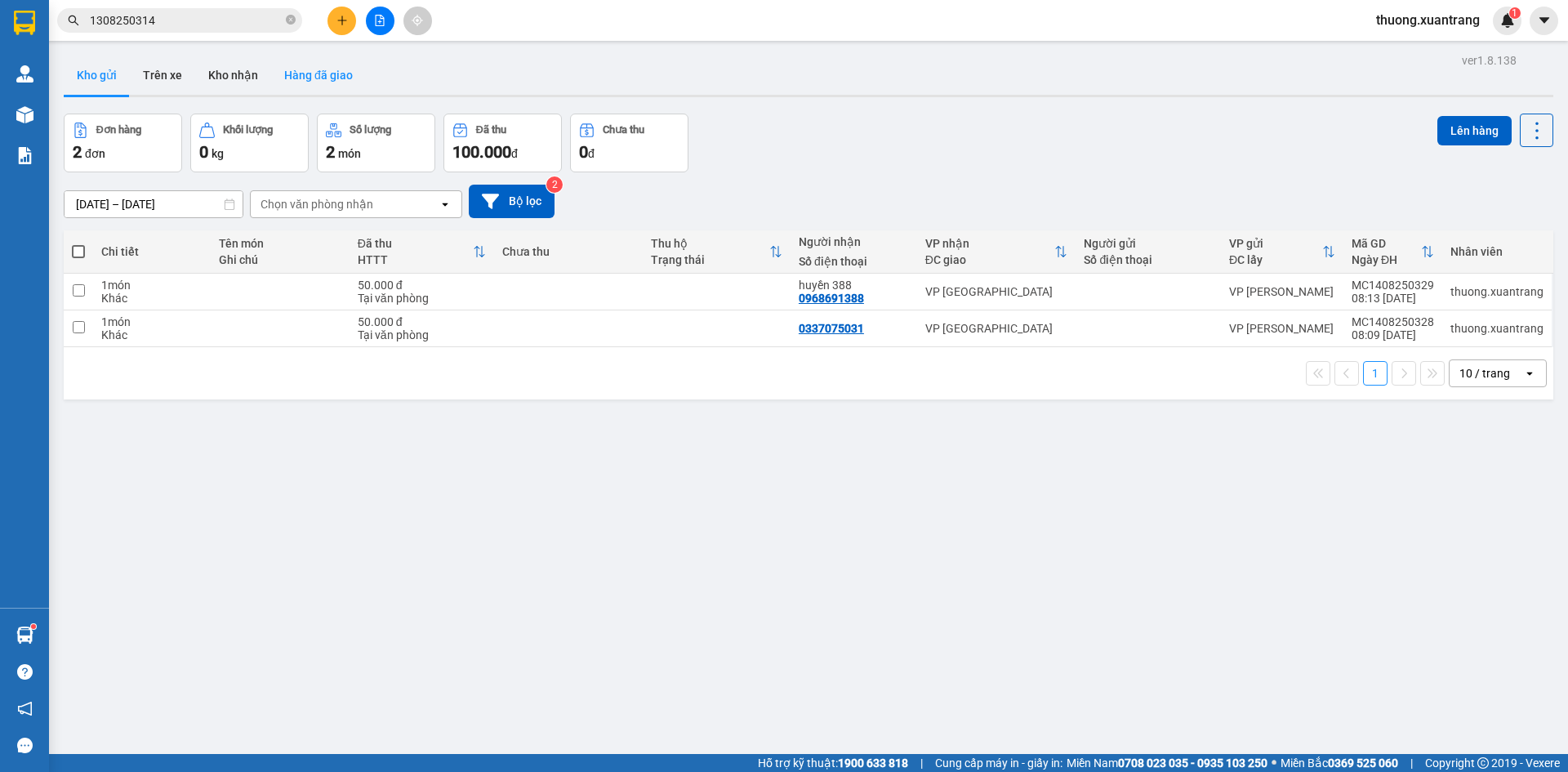
click at [278, 79] on button "Hàng đã giao" at bounding box center [319, 75] width 95 height 39
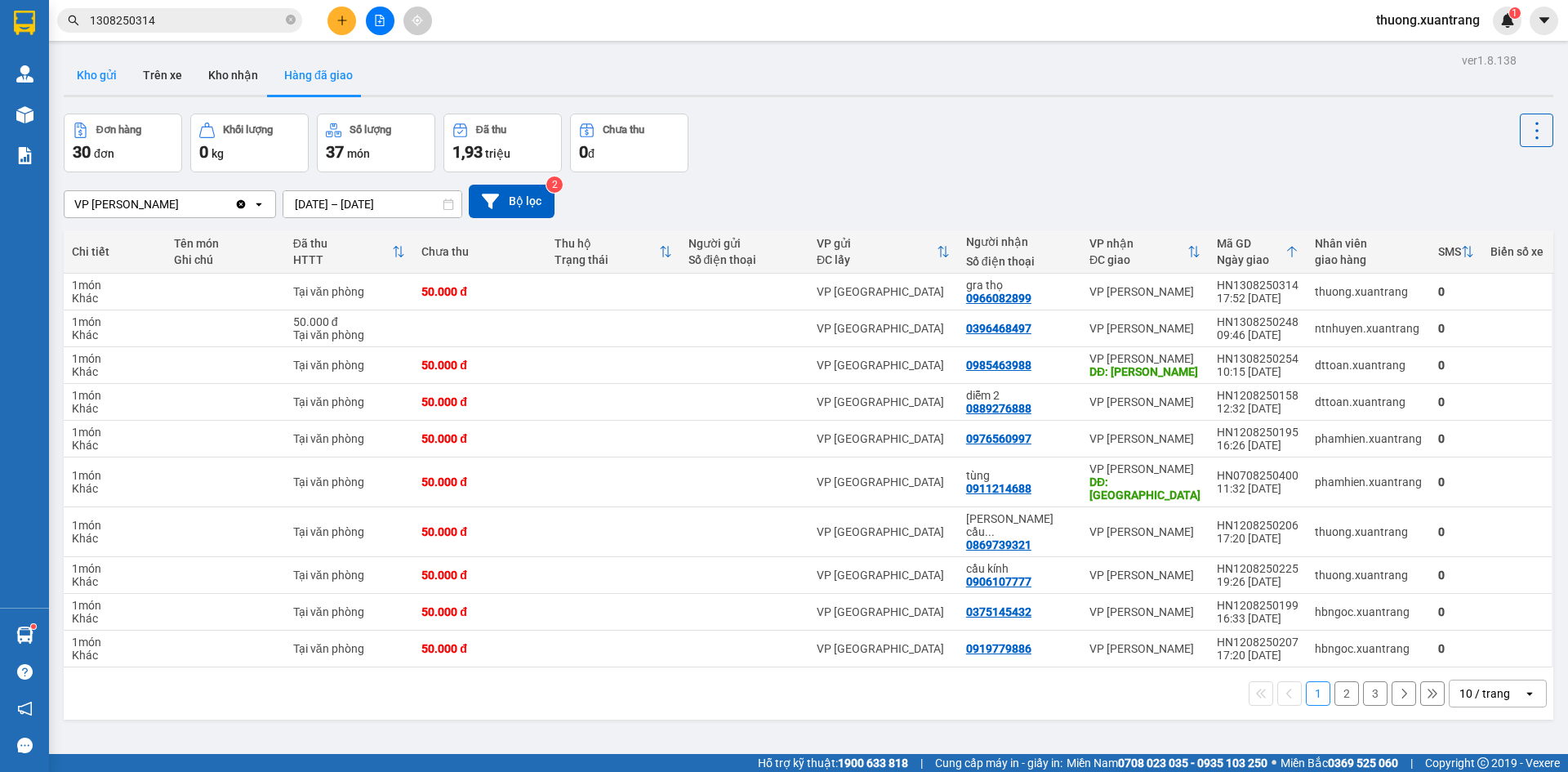
click at [101, 75] on button "Kho gửi" at bounding box center [97, 75] width 66 height 39
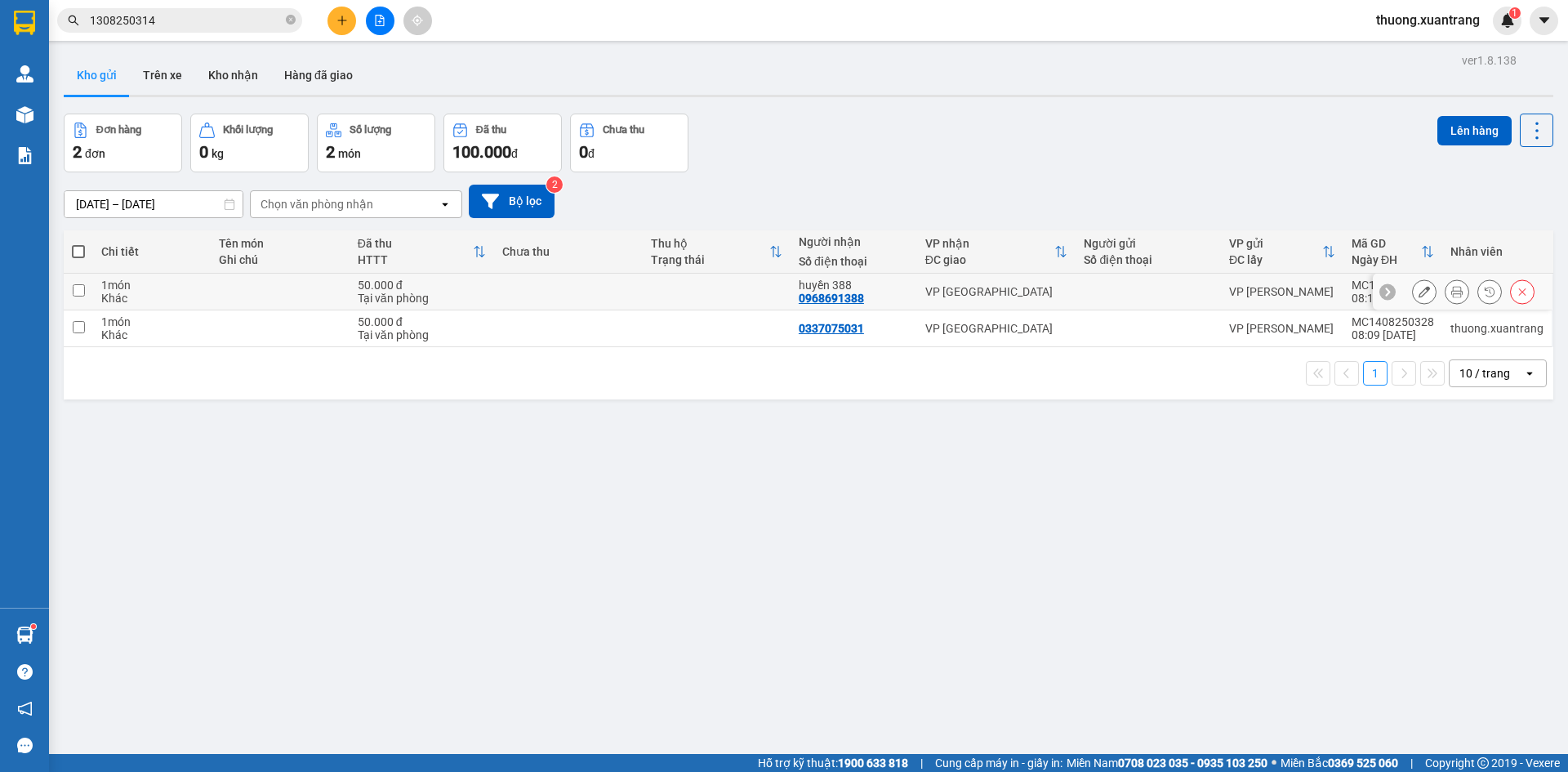
click at [566, 297] on td at bounding box center [568, 292] width 148 height 37
checkbox input "true"
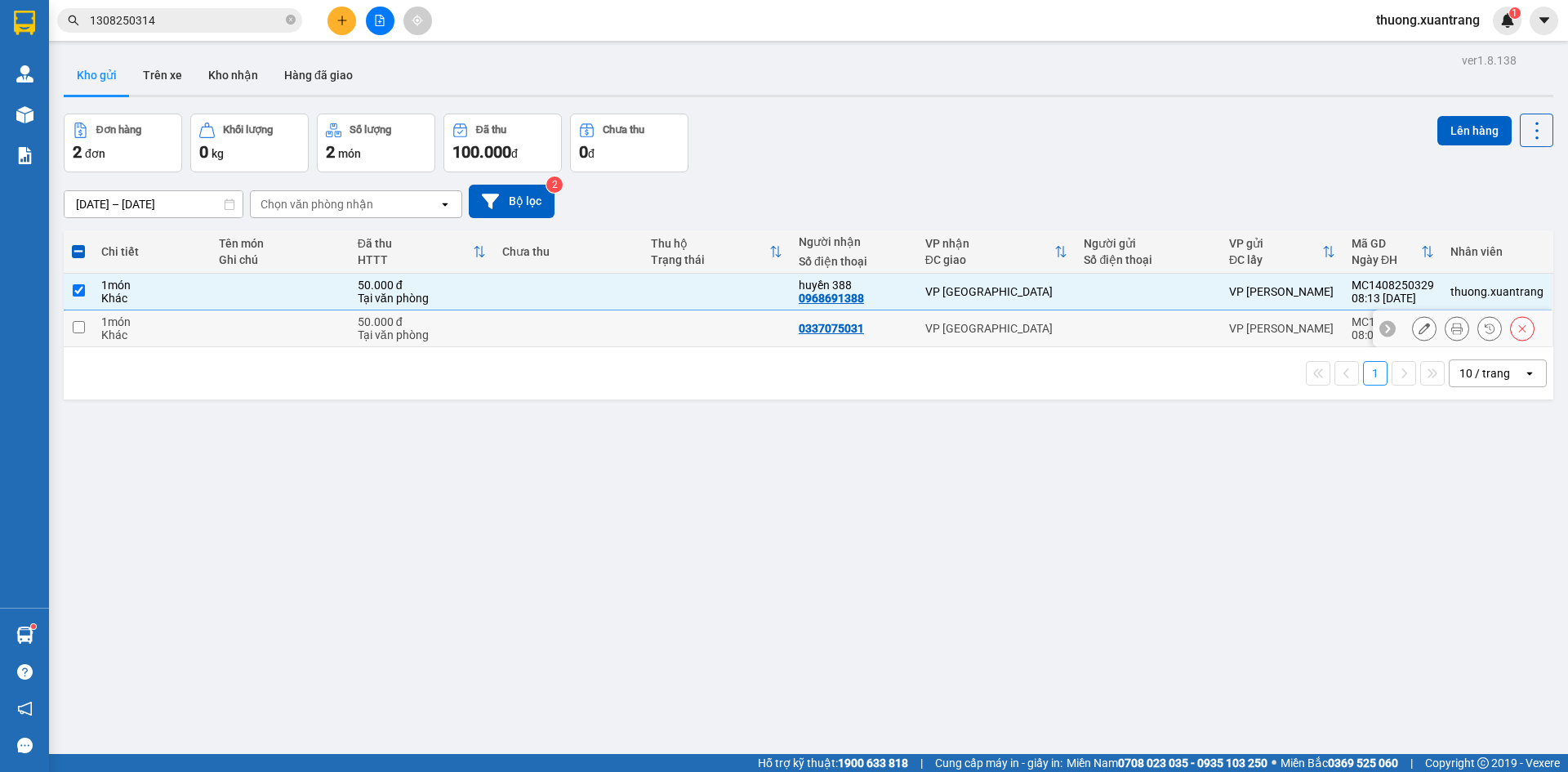
click at [593, 326] on td at bounding box center [568, 329] width 148 height 37
checkbox input "true"
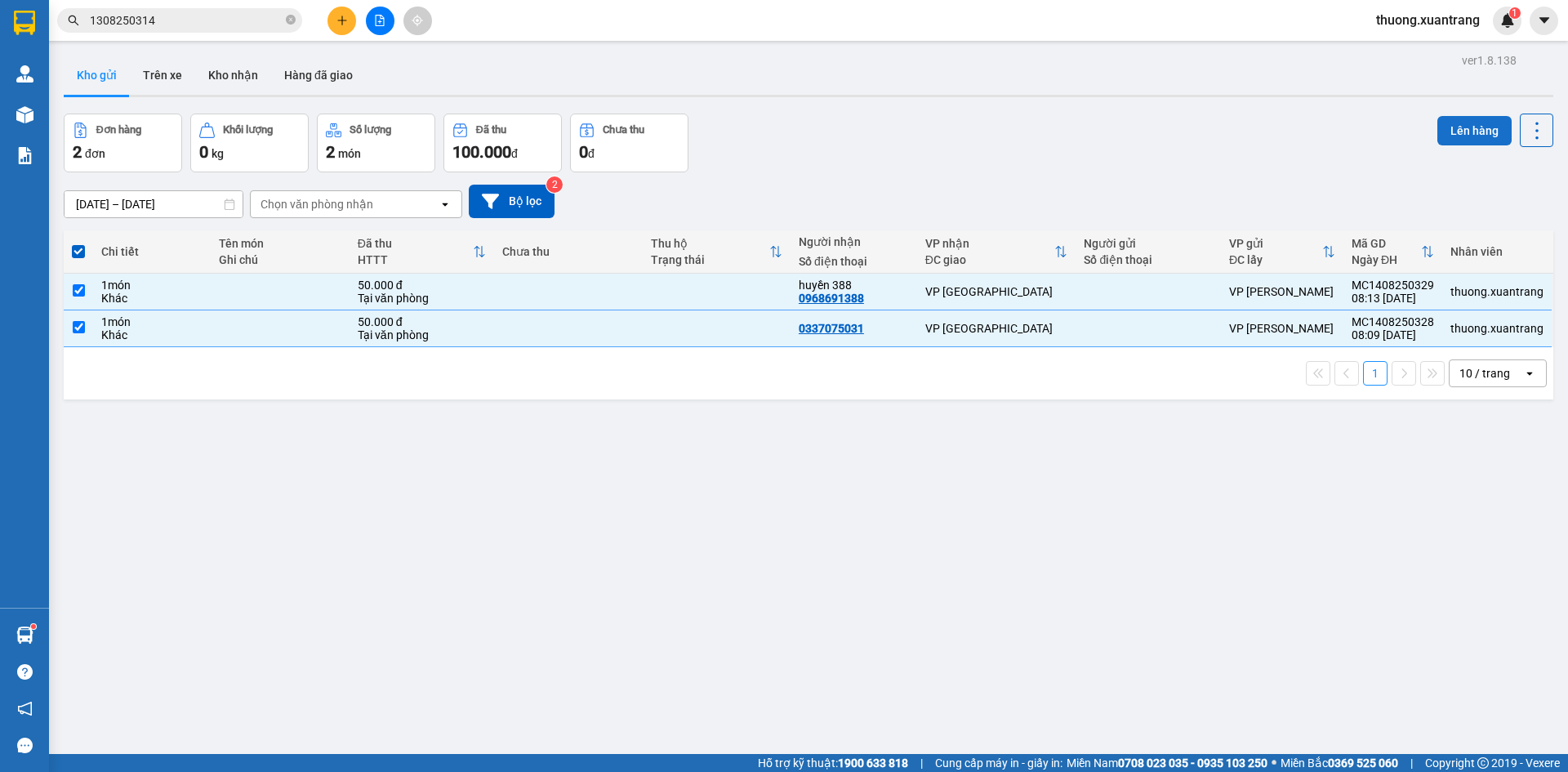
click at [1466, 129] on button "Lên hàng" at bounding box center [1475, 130] width 75 height 30
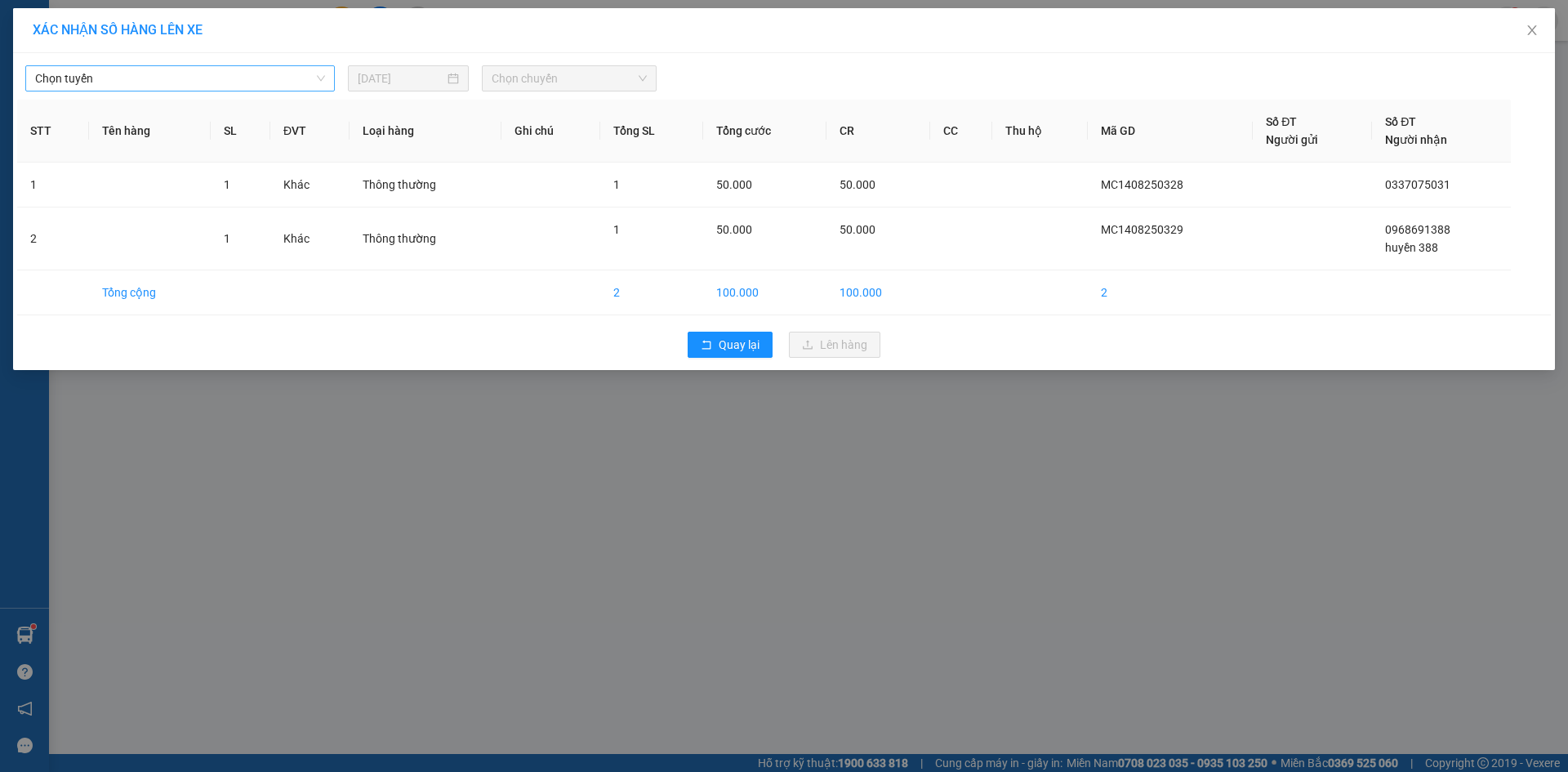
click at [206, 72] on span "Chọn tuyến" at bounding box center [180, 79] width 290 height 25
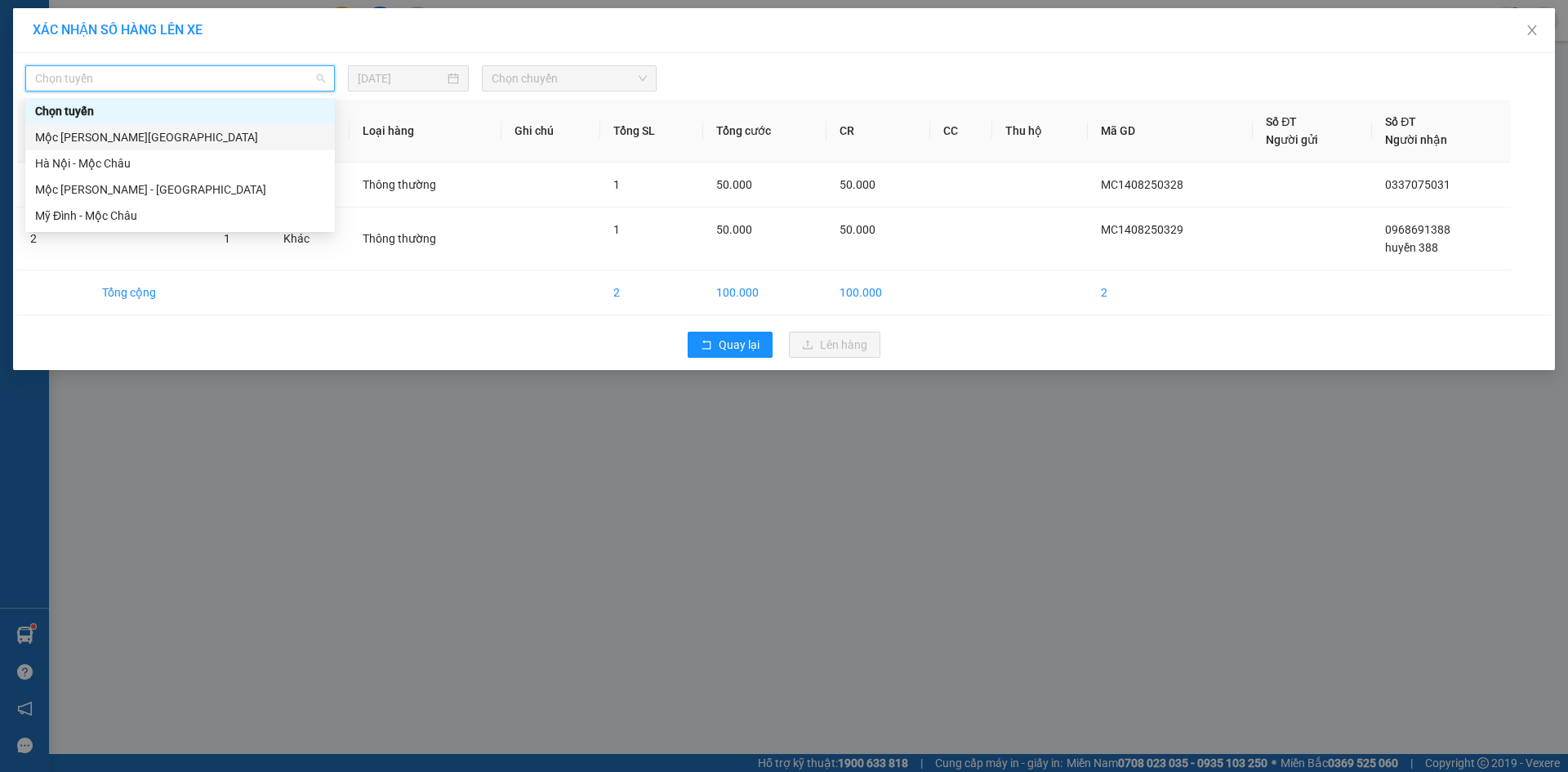
click at [157, 134] on div "Mộc [PERSON_NAME][GEOGRAPHIC_DATA]" at bounding box center [180, 137] width 290 height 18
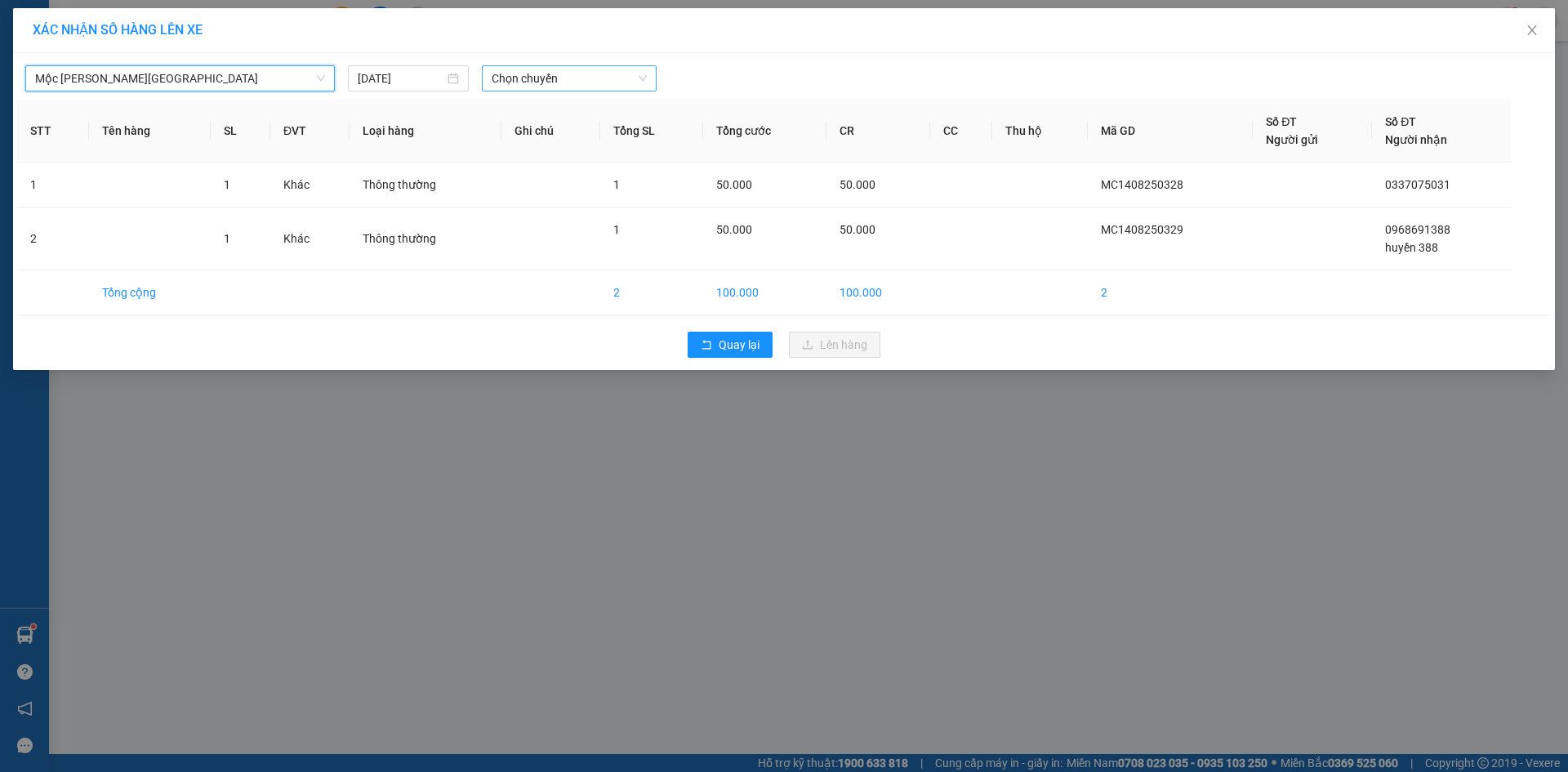
click at [550, 90] on span "Chọn chuyến" at bounding box center [569, 79] width 155 height 25
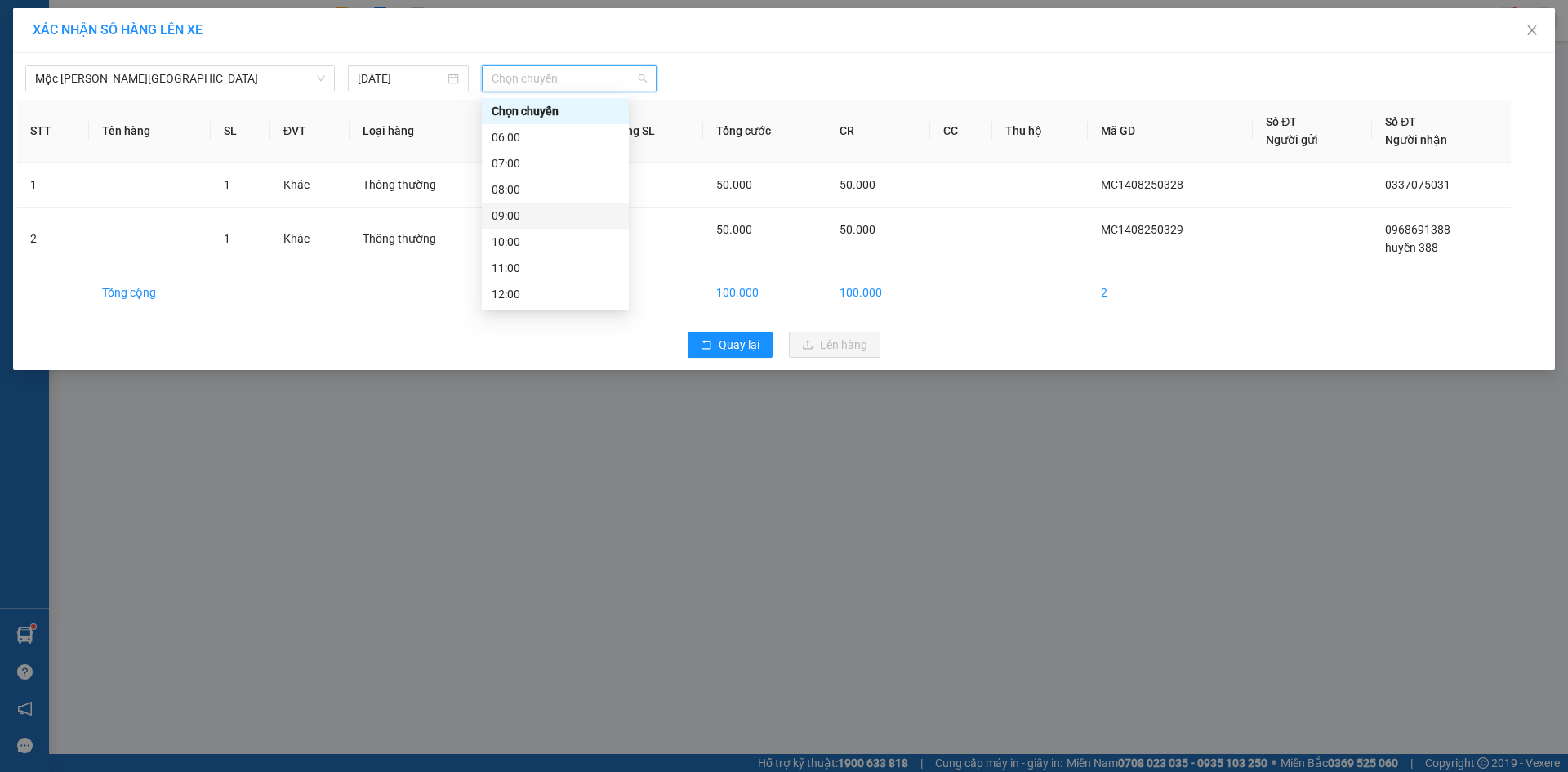
click at [516, 219] on div "09:00" at bounding box center [555, 216] width 127 height 18
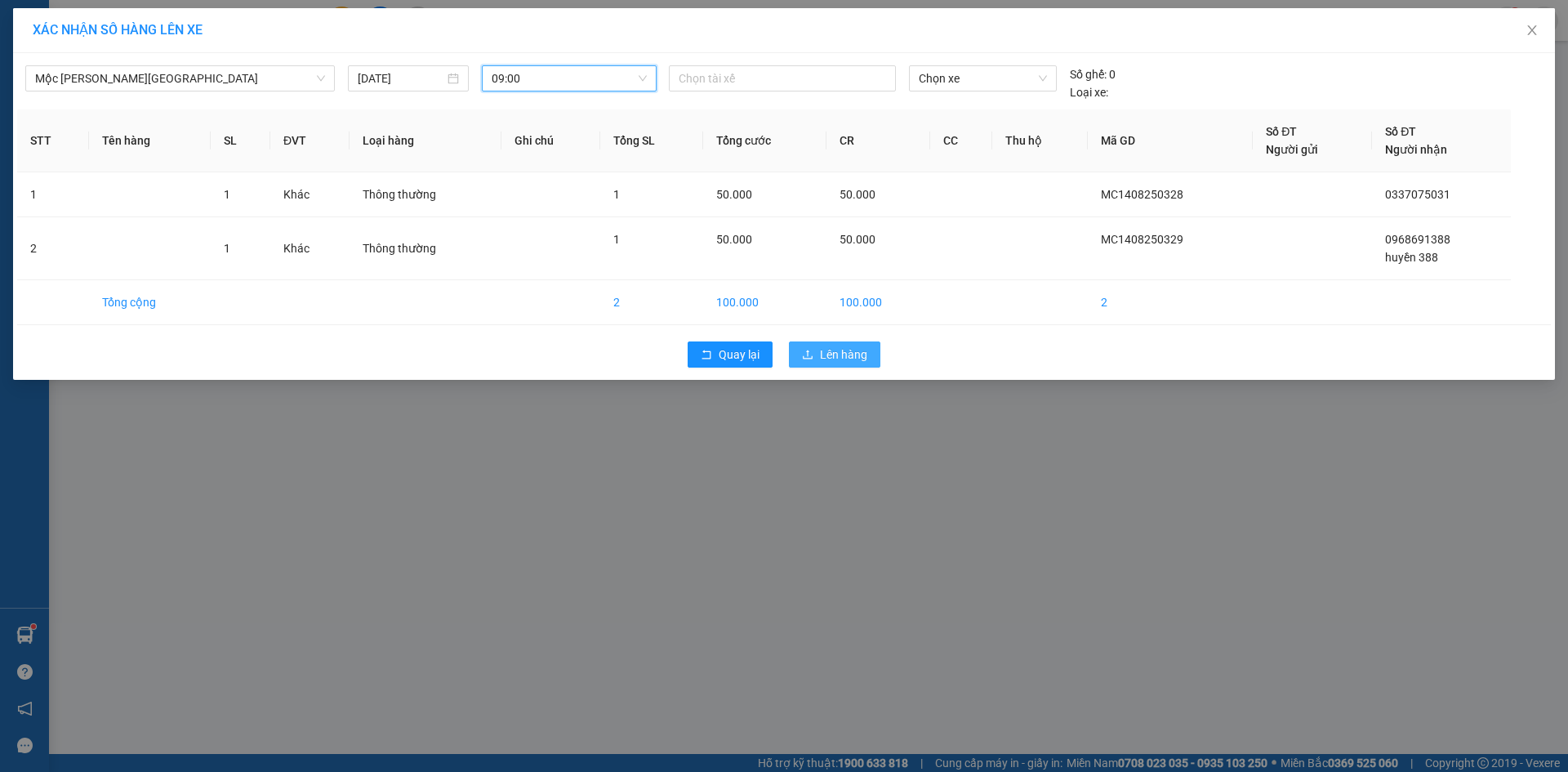
click at [818, 353] on button "Lên hàng" at bounding box center [835, 355] width 92 height 26
